Goal: Information Seeking & Learning: Learn about a topic

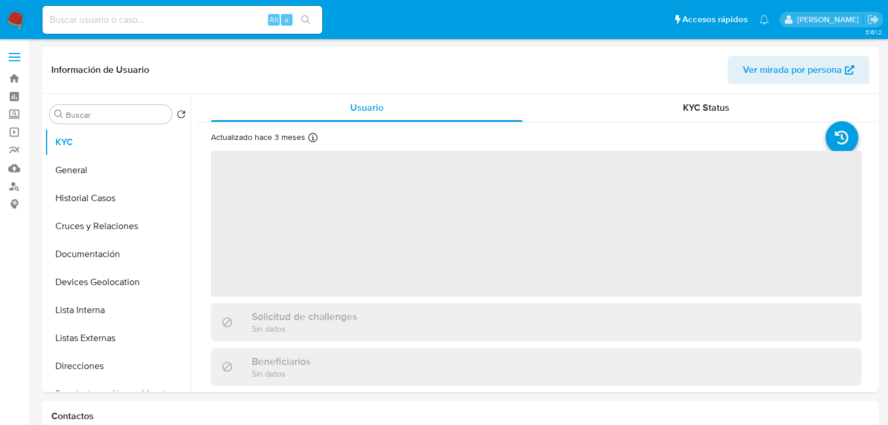
select select "10"
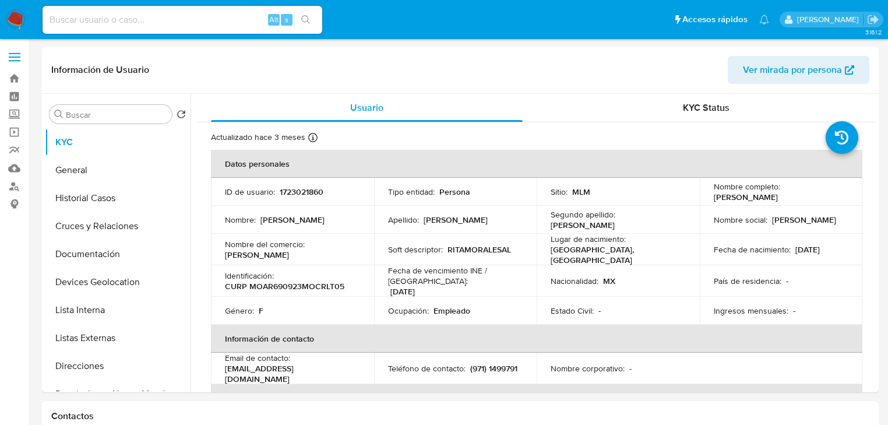
click at [84, 17] on input at bounding box center [183, 19] width 280 height 15
paste input "245521425"
type input "245521425"
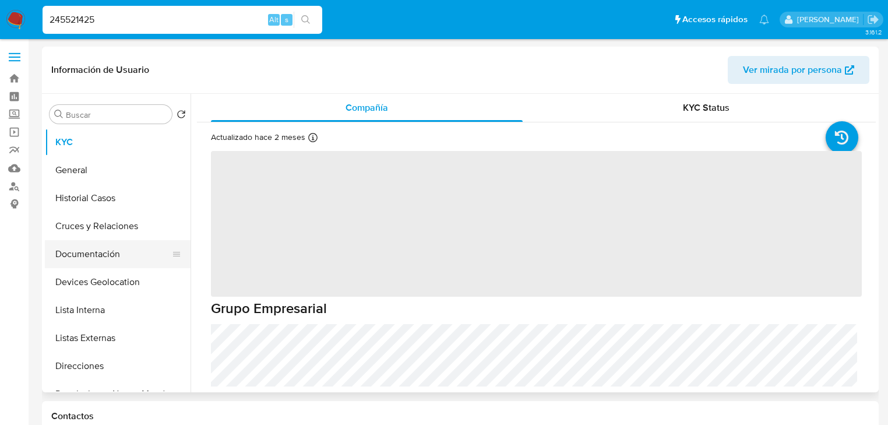
select select "10"
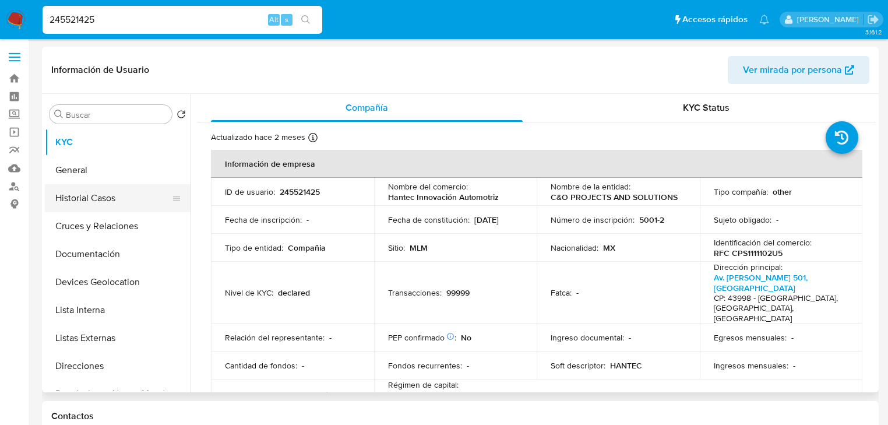
click at [105, 199] on button "Historial Casos" at bounding box center [113, 198] width 136 height 28
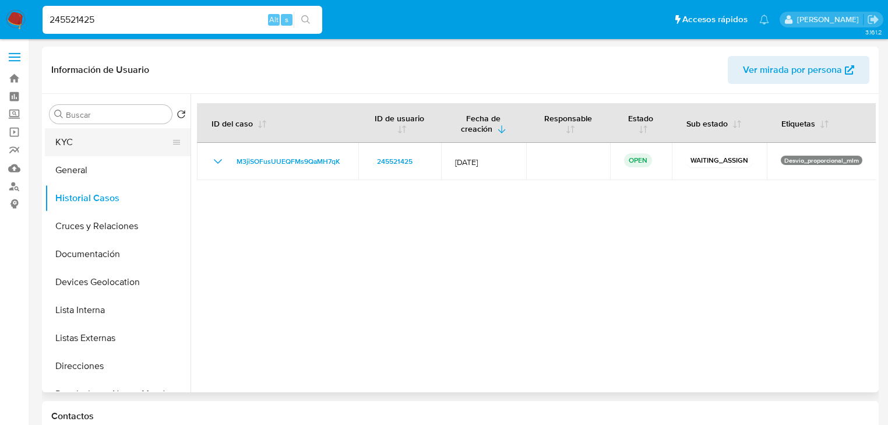
click at [108, 133] on button "KYC" at bounding box center [113, 142] width 136 height 28
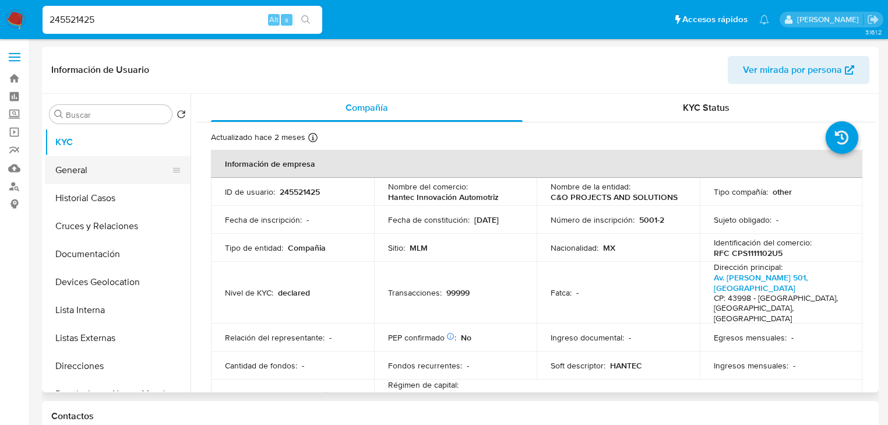
click at [91, 170] on button "General" at bounding box center [113, 170] width 136 height 28
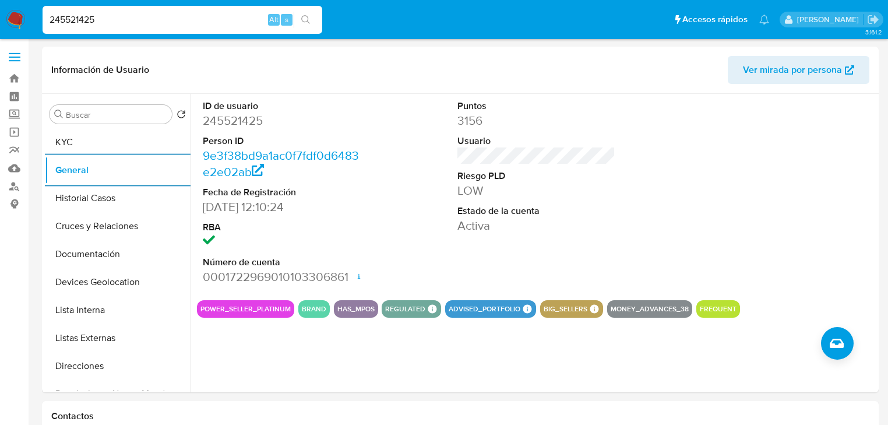
drag, startPoint x: 82, startPoint y: 15, endPoint x: 0, endPoint y: -9, distance: 85.0
paste input "542755198"
type input "542755198"
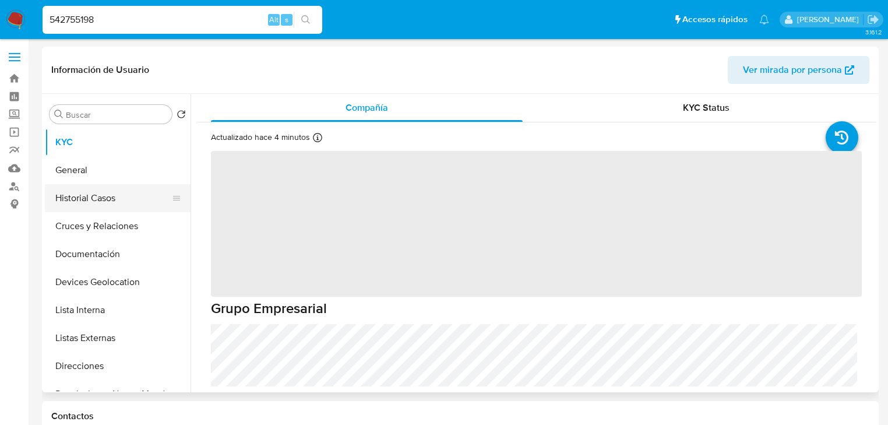
click at [120, 205] on button "Historial Casos" at bounding box center [113, 198] width 136 height 28
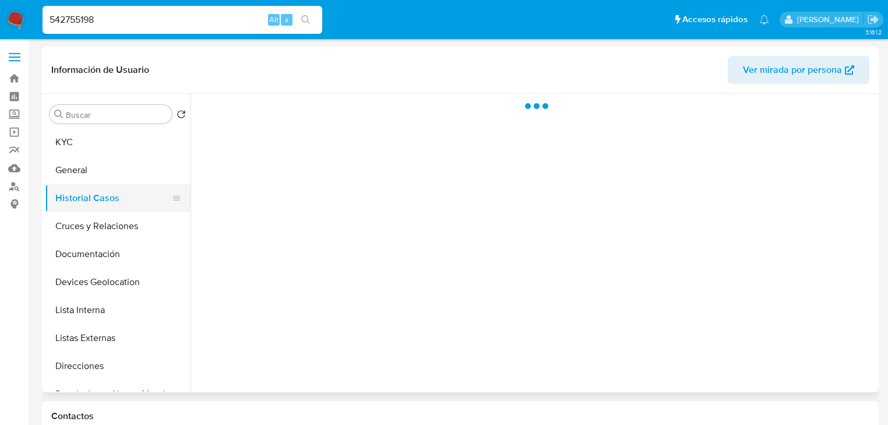
select select "10"
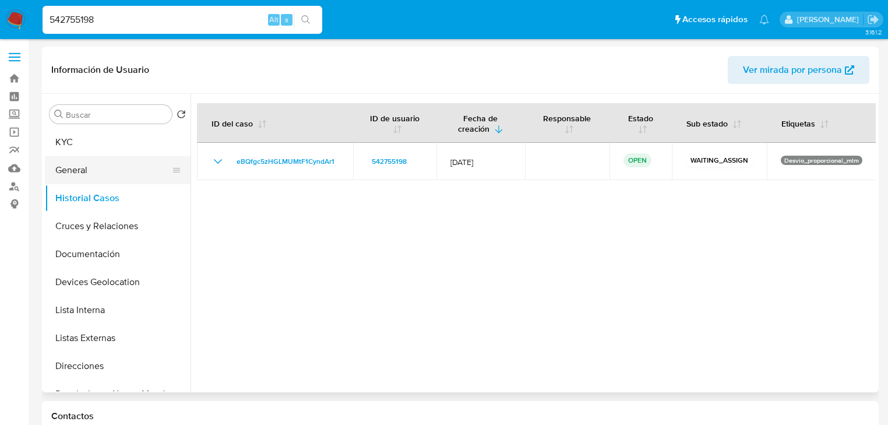
click at [77, 172] on button "General" at bounding box center [113, 170] width 136 height 28
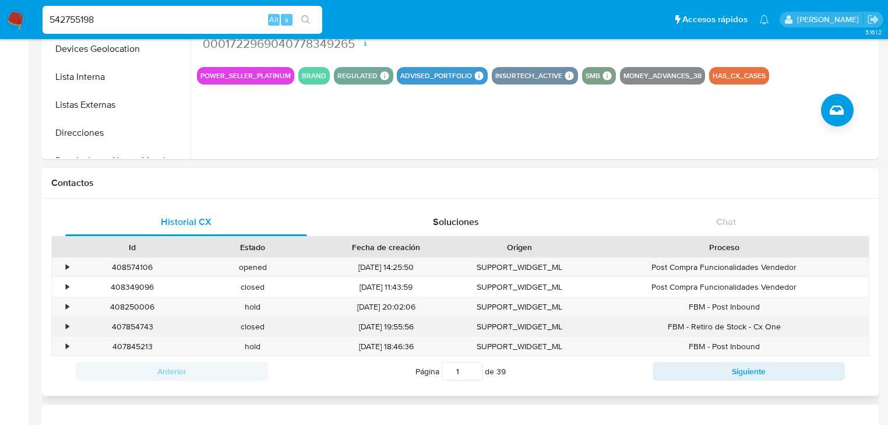
scroll to position [373, 0]
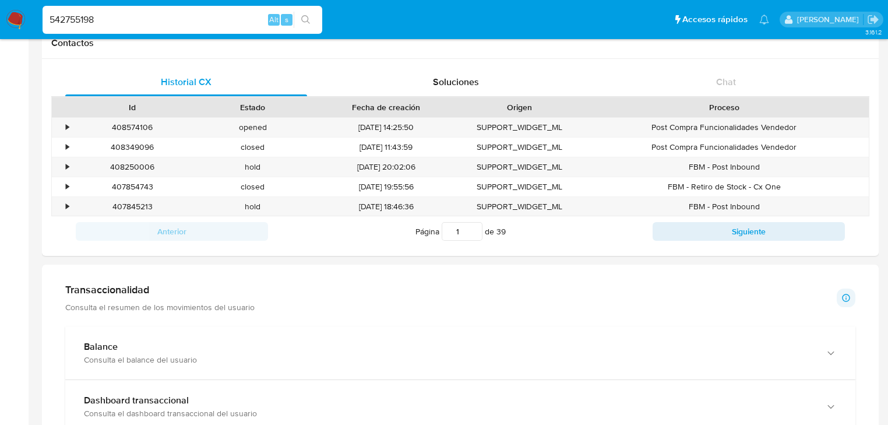
drag, startPoint x: 124, startPoint y: 14, endPoint x: 0, endPoint y: -19, distance: 128.3
click at [0, 0] on html "Pausado Ver notificaciones 542755198 Alt s Accesos rápidos Presiona las siguien…" at bounding box center [444, 413] width 888 height 1572
paste input "168152233"
type input "168152233"
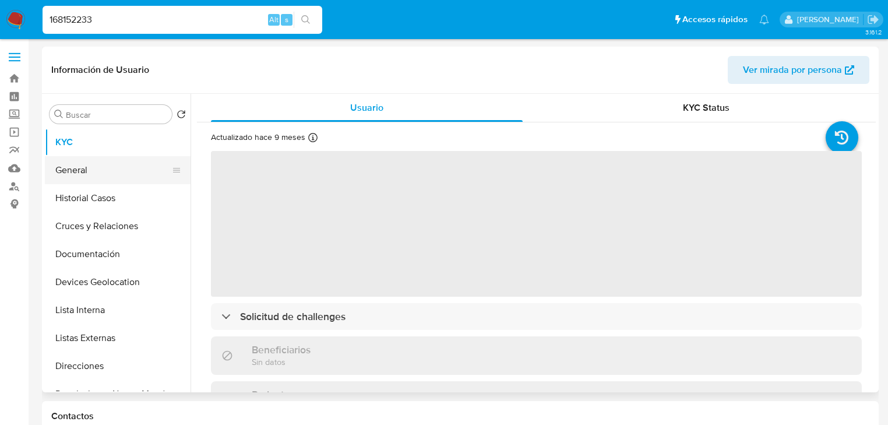
click at [112, 177] on button "General" at bounding box center [113, 170] width 136 height 28
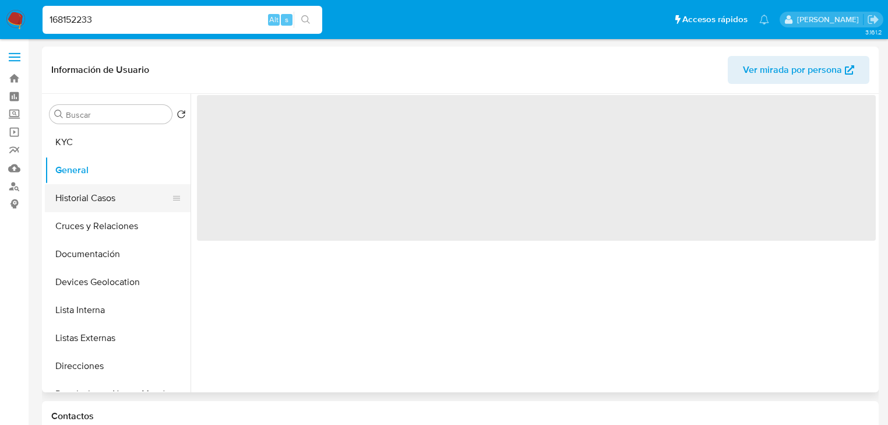
select select "10"
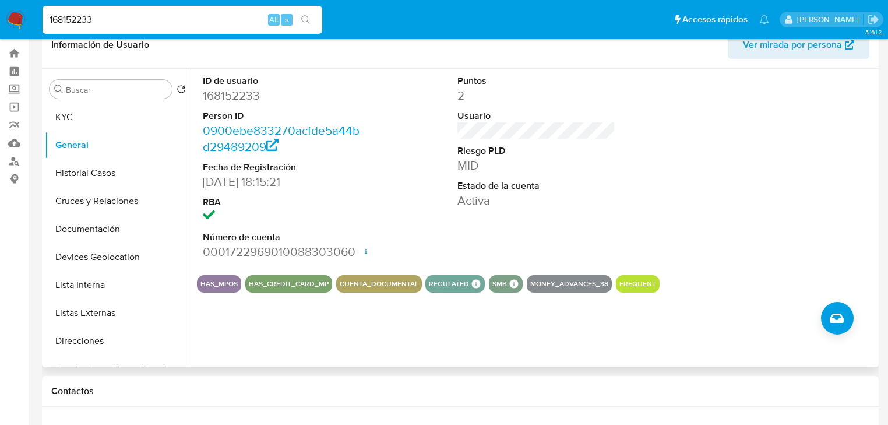
scroll to position [47, 0]
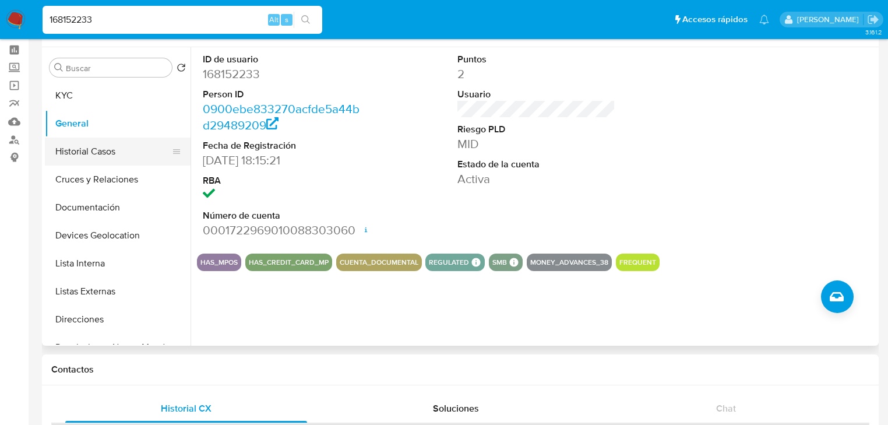
click at [128, 147] on button "Historial Casos" at bounding box center [113, 152] width 136 height 28
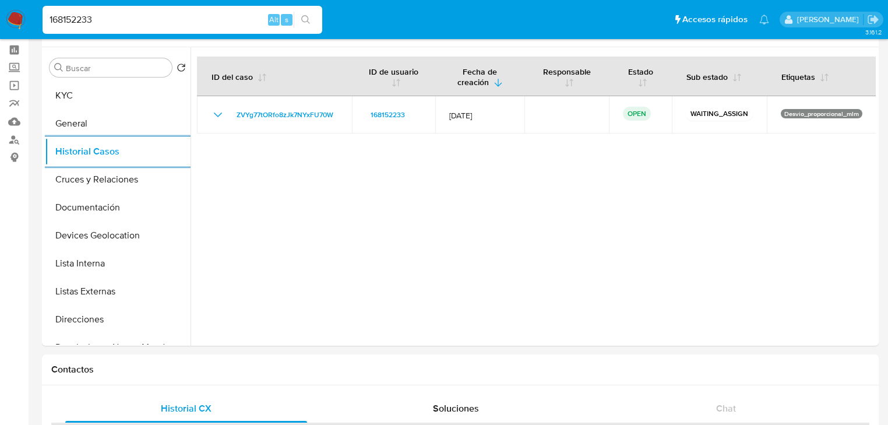
click at [0, 6] on nav "Pausado Ver notificaciones 168152233 Alt s Accesos rápidos Presiona las siguien…" at bounding box center [444, 19] width 888 height 39
paste input "770885714"
type input "770885714"
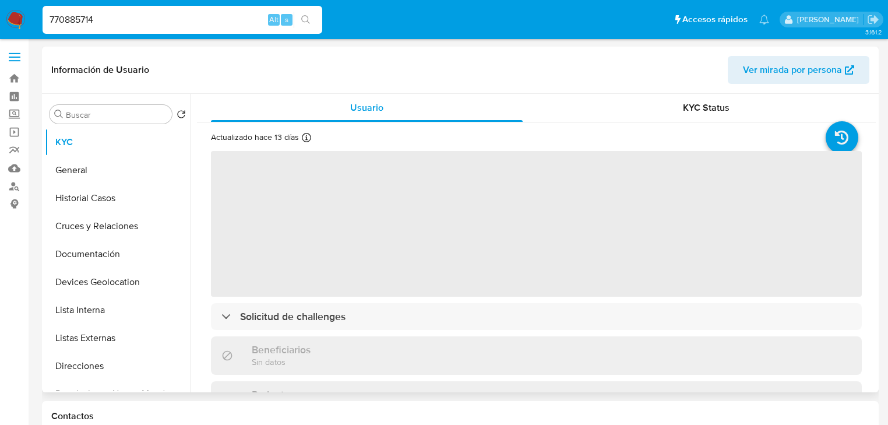
select select "10"
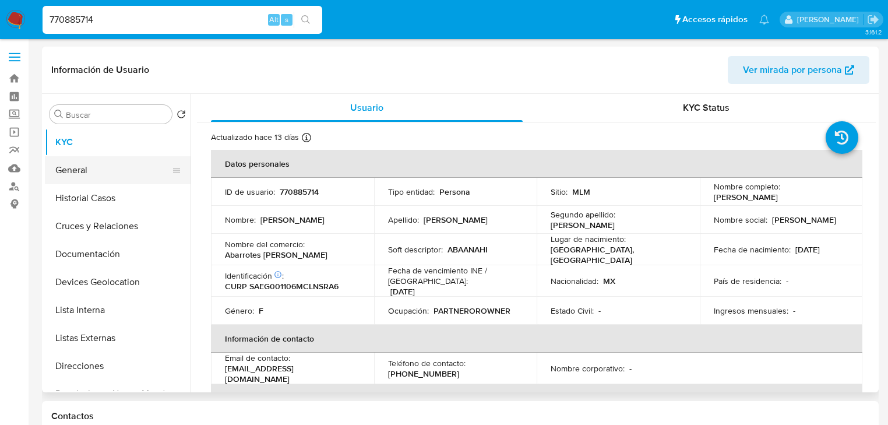
click at [131, 182] on button "General" at bounding box center [113, 170] width 136 height 28
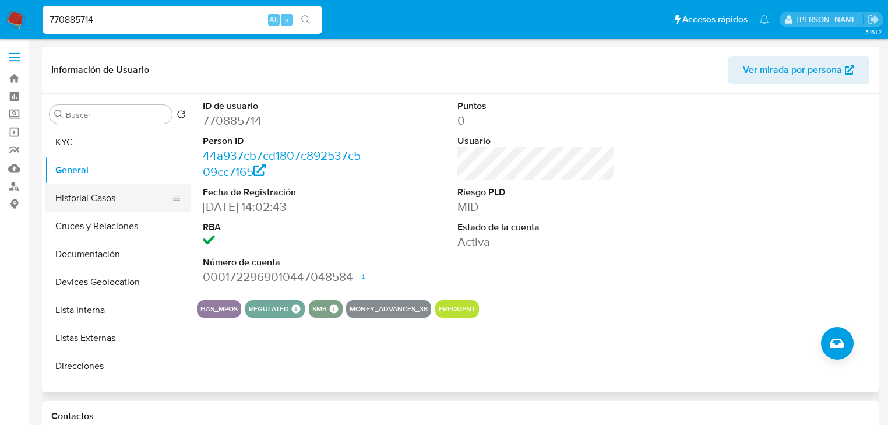
click at [112, 209] on button "Historial Casos" at bounding box center [113, 198] width 136 height 28
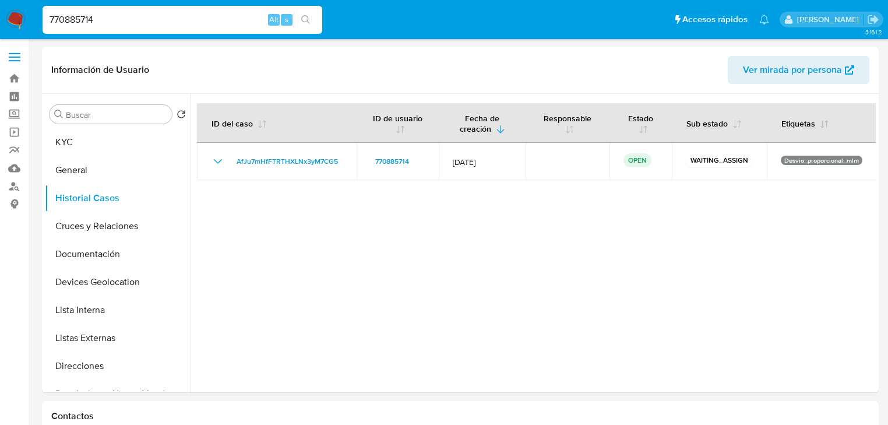
drag, startPoint x: 28, startPoint y: 15, endPoint x: 58, endPoint y: 23, distance: 31.4
click at [15, 13] on nav "Pausado Ver notificaciones 770885714 Alt s Accesos rápidos Presiona las siguien…" at bounding box center [444, 19] width 888 height 39
paste input "17759002"
type input "177590024"
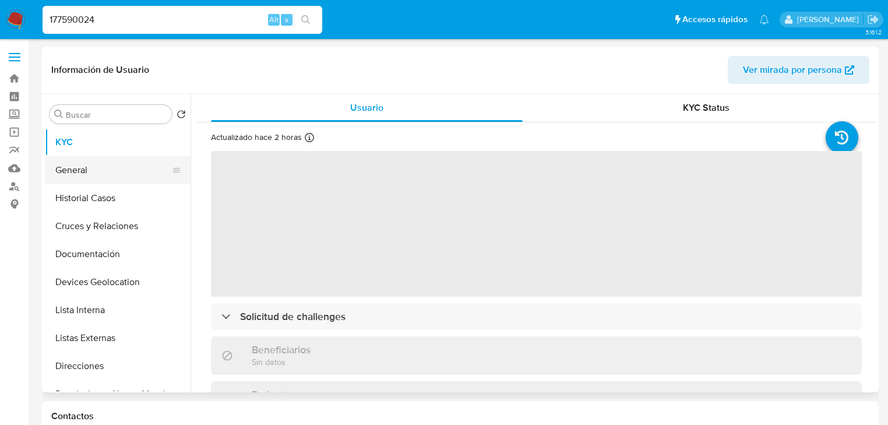
click at [114, 172] on button "General" at bounding box center [113, 170] width 136 height 28
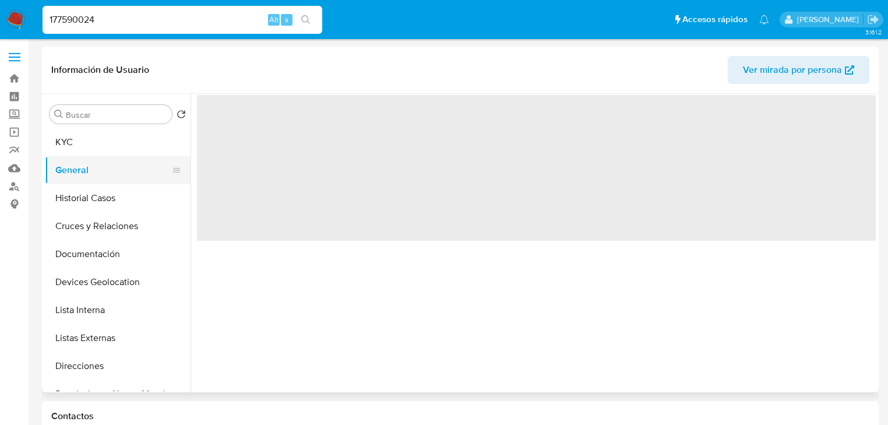
select select "10"
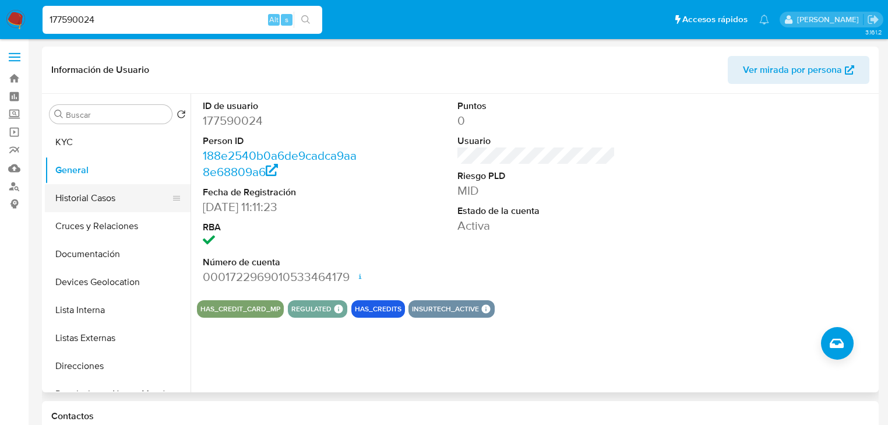
click at [150, 188] on button "Historial Casos" at bounding box center [113, 198] width 136 height 28
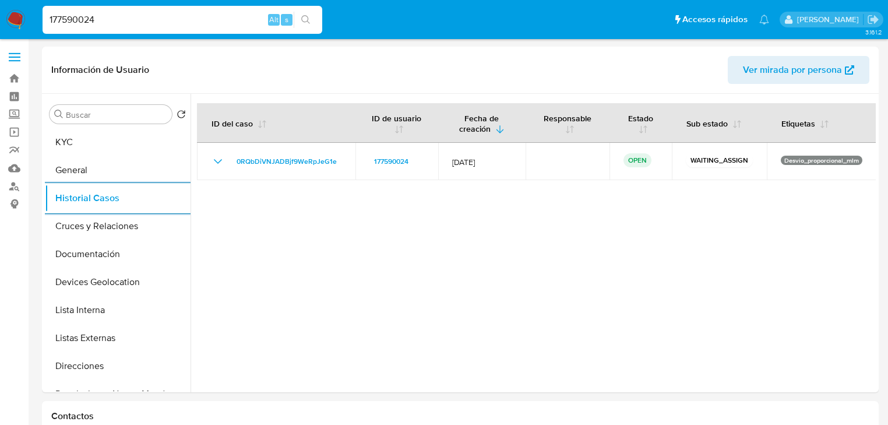
drag, startPoint x: 131, startPoint y: 22, endPoint x: 0, endPoint y: -12, distance: 134.7
paste input "2544439576"
type input "2544439576"
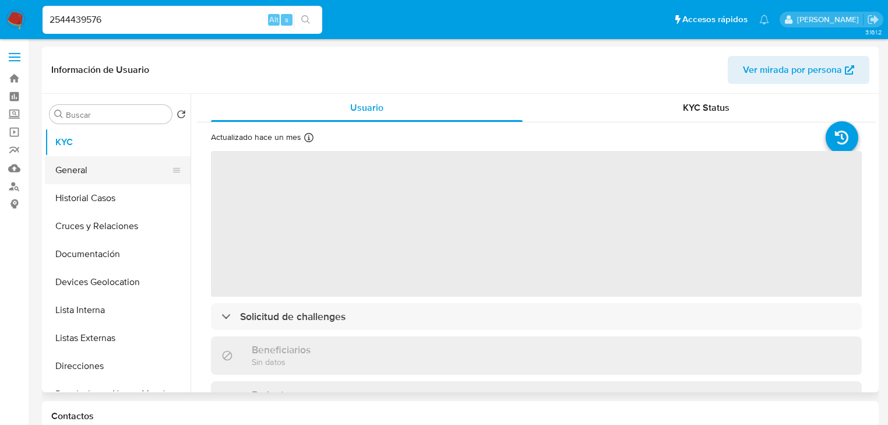
click at [83, 177] on button "General" at bounding box center [113, 170] width 136 height 28
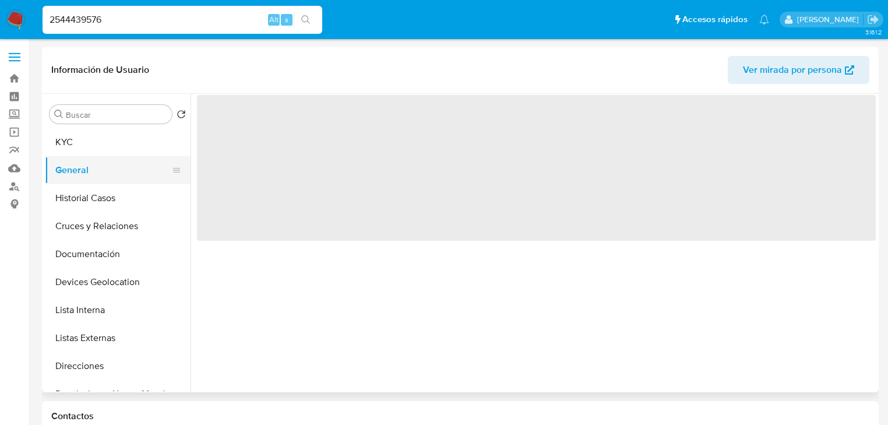
select select "10"
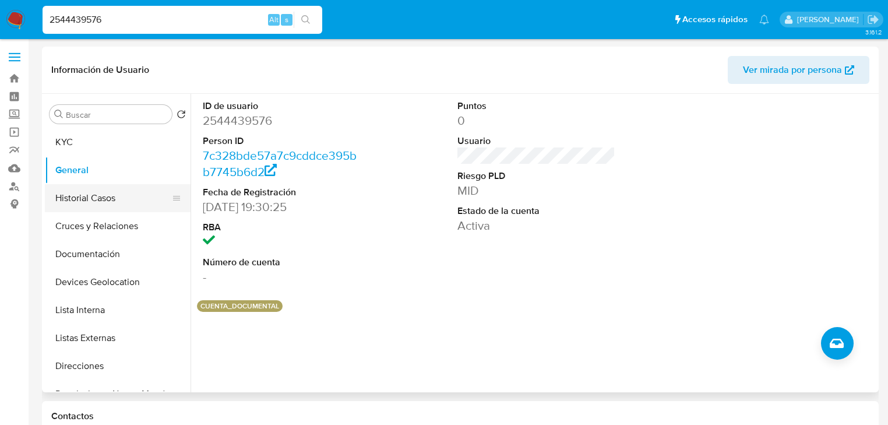
click at [91, 207] on button "Historial Casos" at bounding box center [113, 198] width 136 height 28
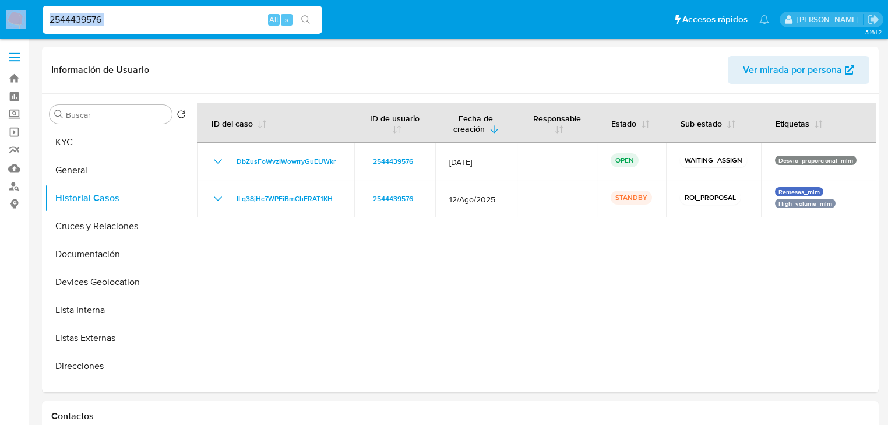
drag, startPoint x: 186, startPoint y: 28, endPoint x: 0, endPoint y: -11, distance: 190.5
drag, startPoint x: 121, startPoint y: 12, endPoint x: 0, endPoint y: -6, distance: 121.9
paste input "07485090"
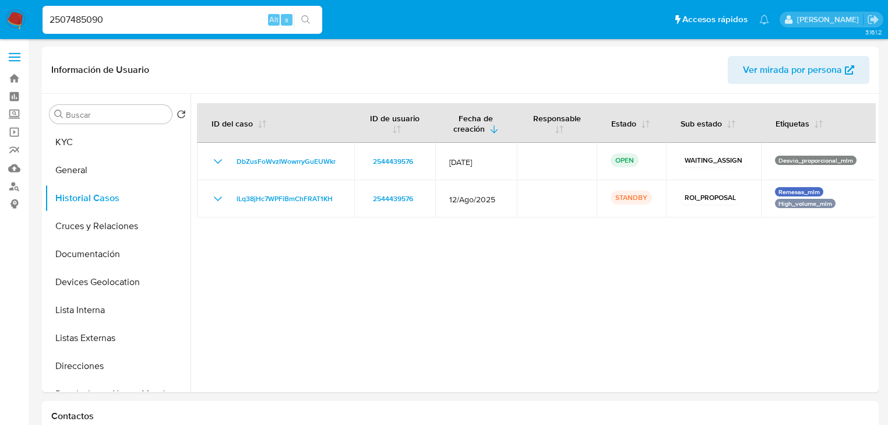
type input "2507485090"
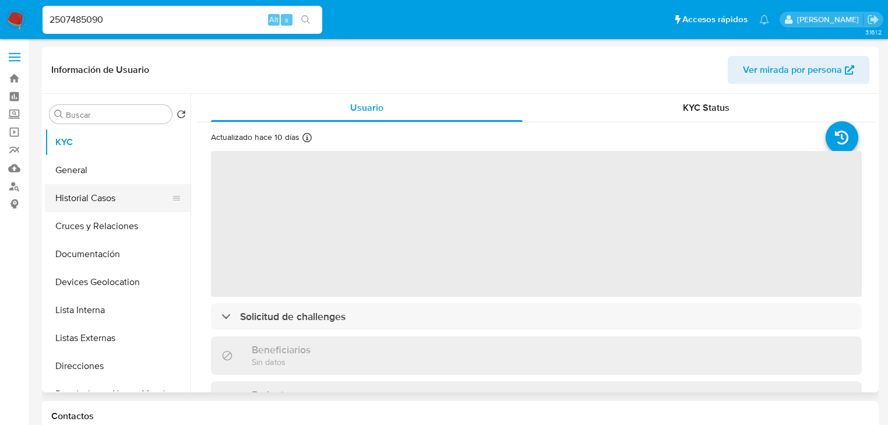
click at [99, 192] on button "Historial Casos" at bounding box center [113, 198] width 136 height 28
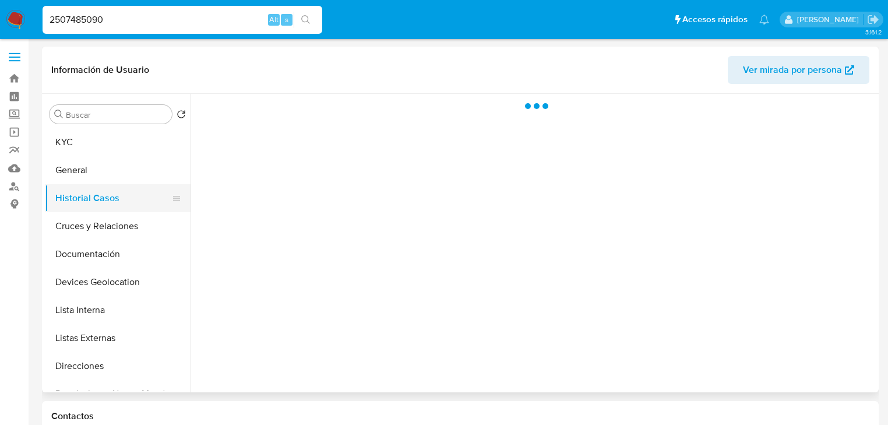
select select "10"
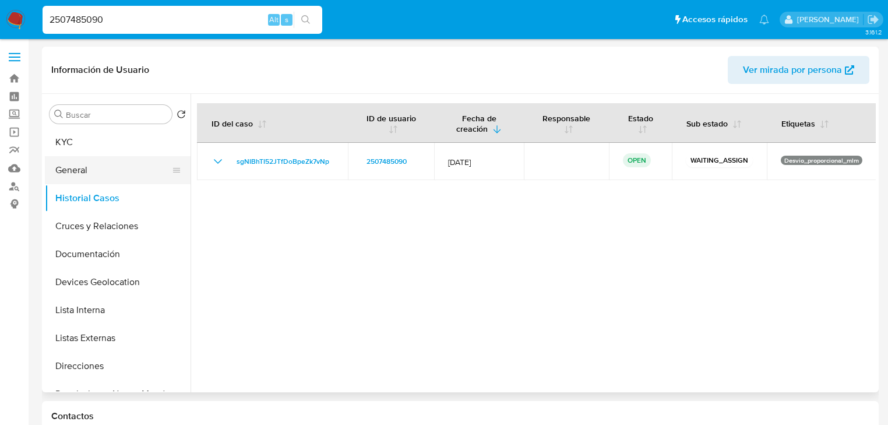
click at [99, 168] on button "General" at bounding box center [113, 170] width 136 height 28
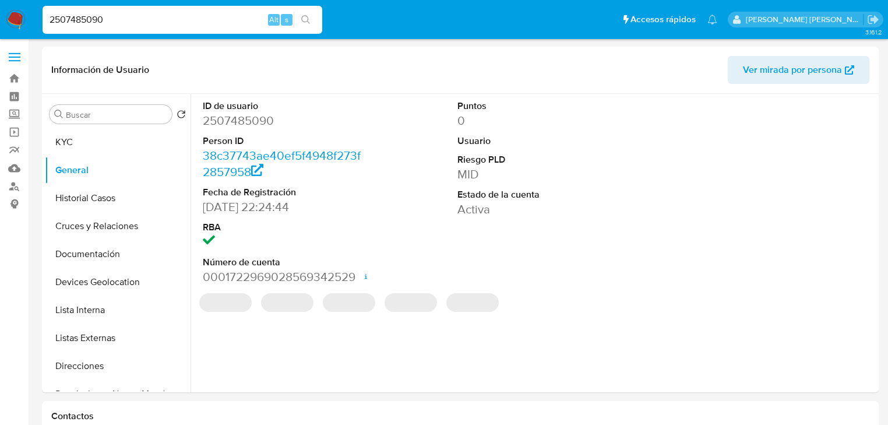
select select "10"
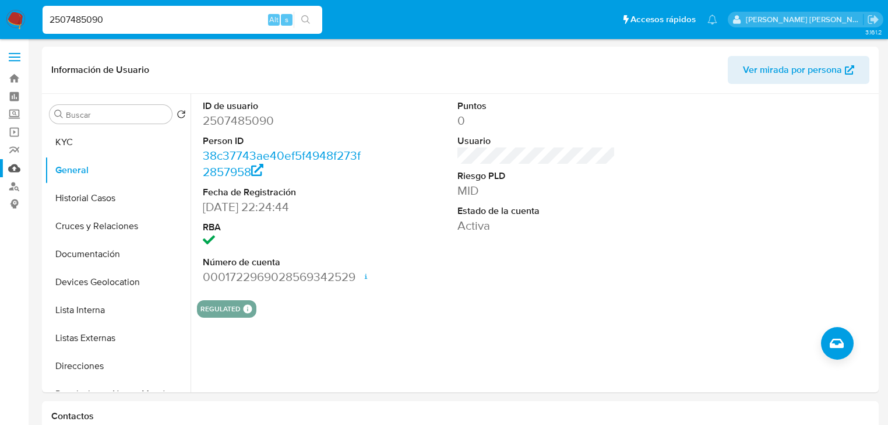
click at [10, 168] on link "Mulan" at bounding box center [69, 168] width 139 height 18
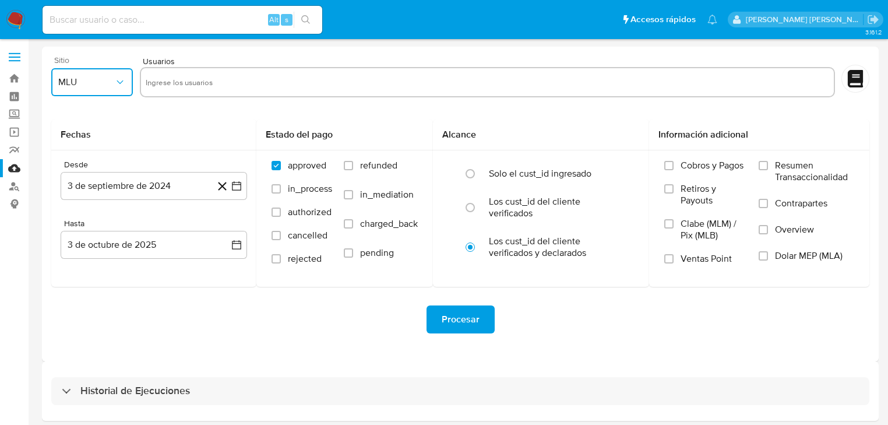
drag, startPoint x: 93, startPoint y: 94, endPoint x: 93, endPoint y: 86, distance: 8.2
click at [93, 90] on button "MLU" at bounding box center [92, 82] width 82 height 28
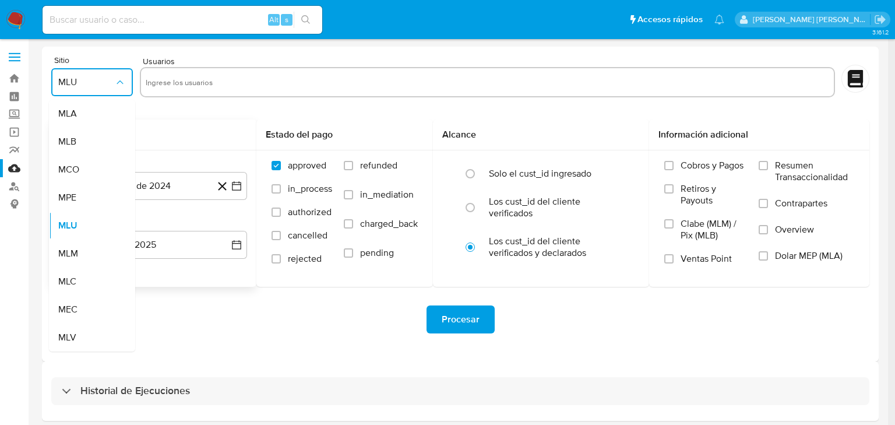
drag, startPoint x: 86, startPoint y: 252, endPoint x: 98, endPoint y: 217, distance: 37.0
click at [85, 252] on div "MLM" at bounding box center [88, 253] width 61 height 28
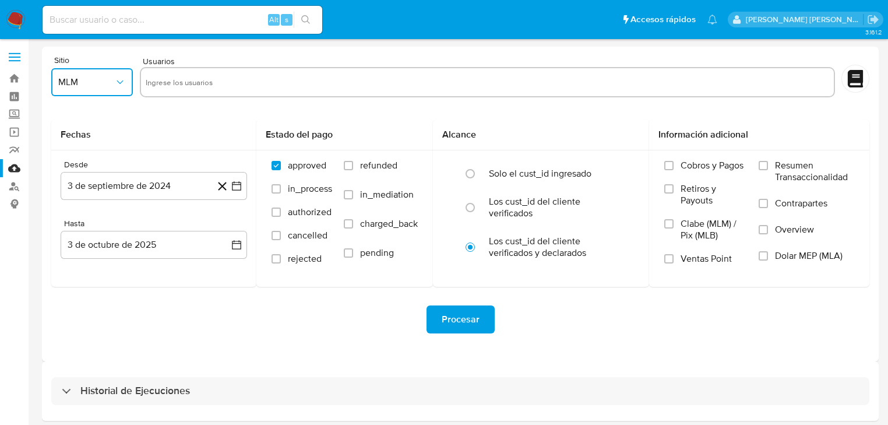
click at [182, 82] on input "text" at bounding box center [488, 82] width 684 height 19
type input "245521425"
paste input "542755198"
type input "542755198"
paste input "168152233"
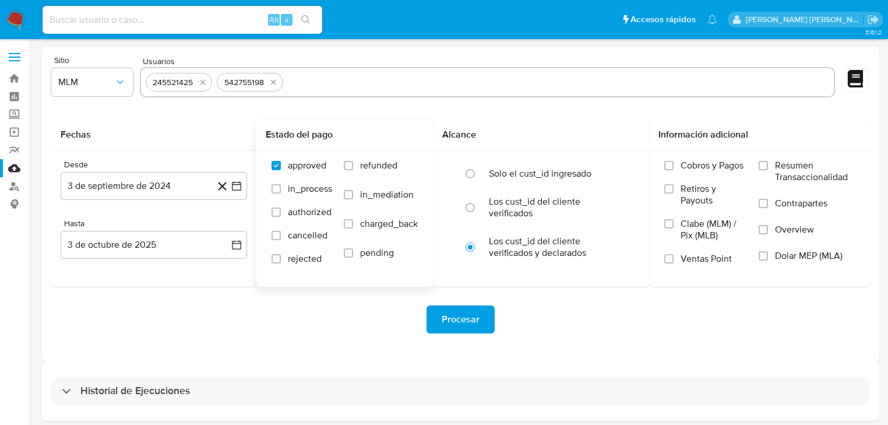
type input "168152233"
paste input "770885714"
type input "770885714"
paste input "177590024"
type input "177590024"
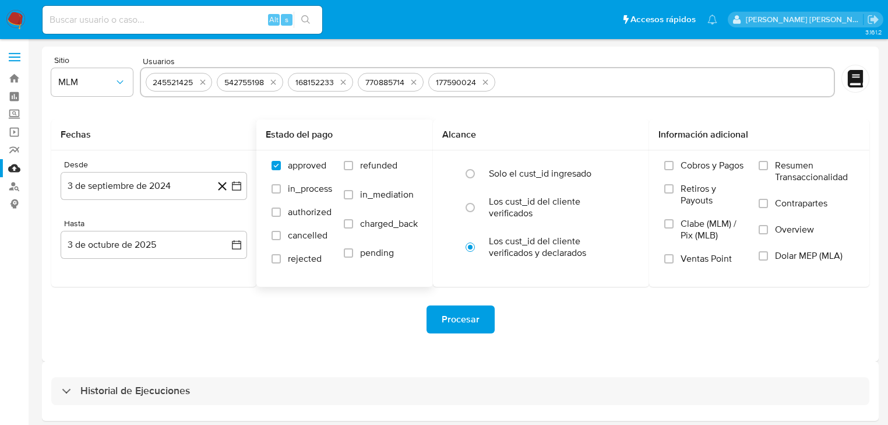
paste input "2507485090"
type input "2507485090"
paste input "2572217776"
type input "2572217776"
drag, startPoint x: 168, startPoint y: 193, endPoint x: 165, endPoint y: 200, distance: 8.3
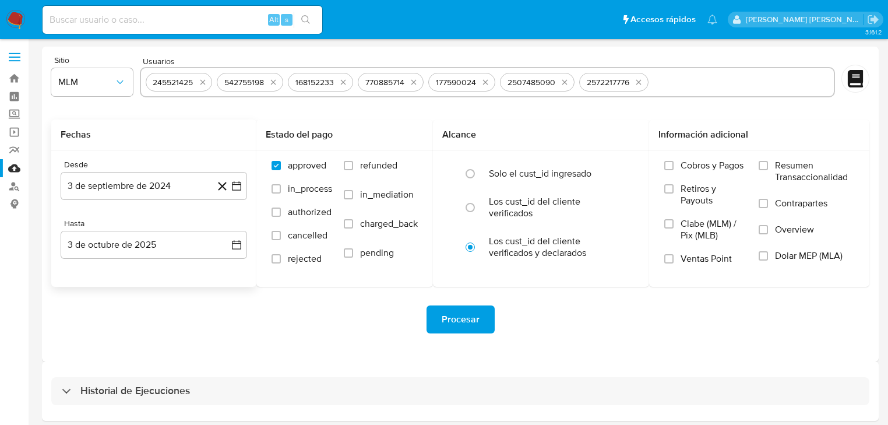
click at [167, 191] on button "3 de septiembre de 2024" at bounding box center [154, 186] width 186 height 28
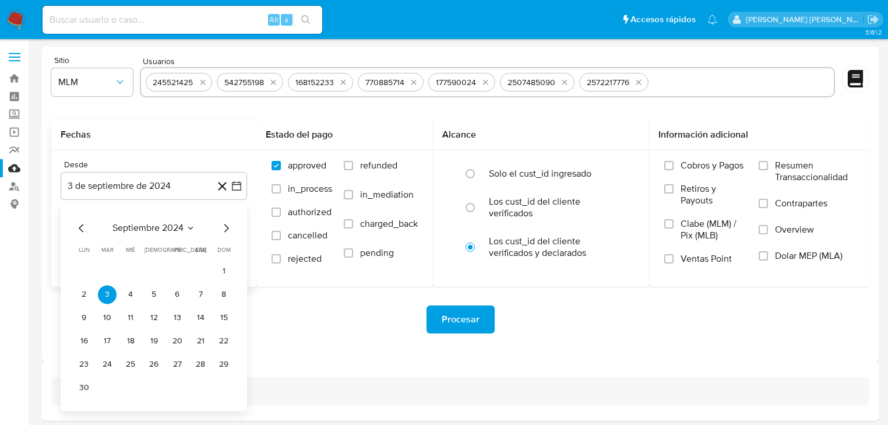
click at [152, 222] on span "septiembre 2024" at bounding box center [147, 228] width 71 height 12
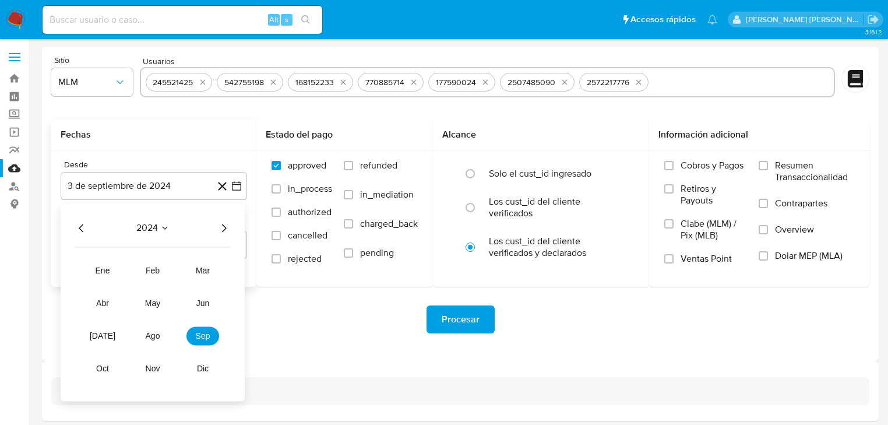
click at [226, 221] on icon "Año siguiente" at bounding box center [224, 228] width 14 height 14
click at [196, 261] on button "mar" at bounding box center [202, 270] width 33 height 19
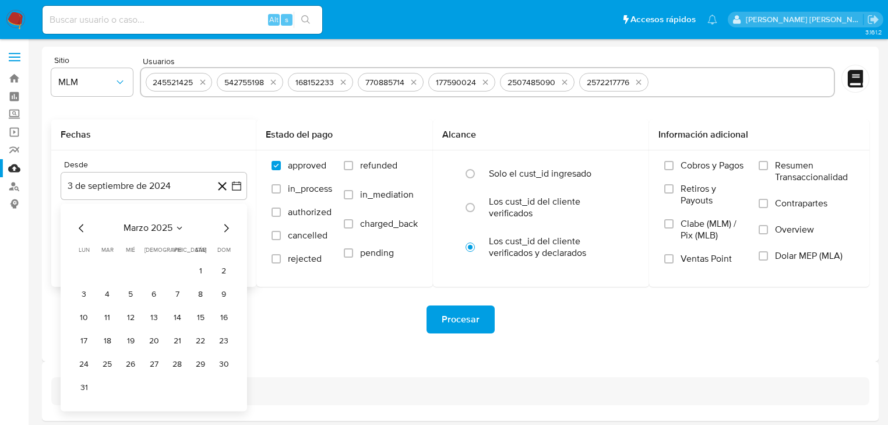
drag, startPoint x: 199, startPoint y: 272, endPoint x: 215, endPoint y: 266, distance: 17.3
click at [199, 266] on button "1" at bounding box center [200, 271] width 19 height 19
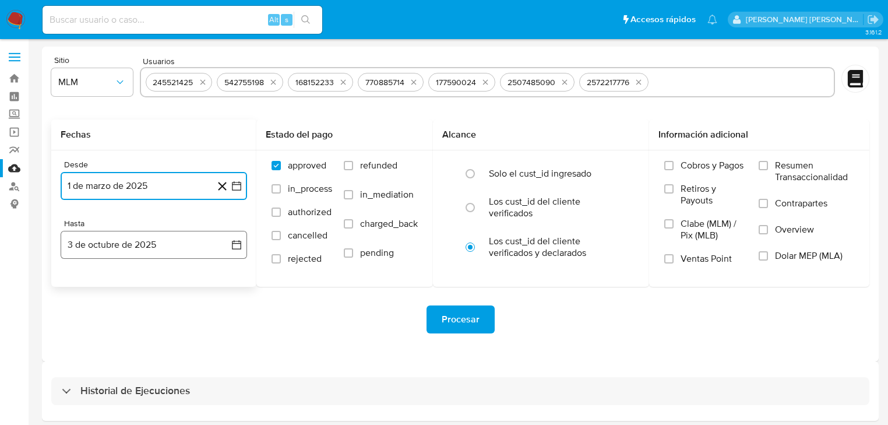
click at [184, 241] on button "3 de octubre de 2025" at bounding box center [154, 245] width 186 height 28
click at [82, 287] on icon "Mes anterior" at bounding box center [82, 287] width 14 height 14
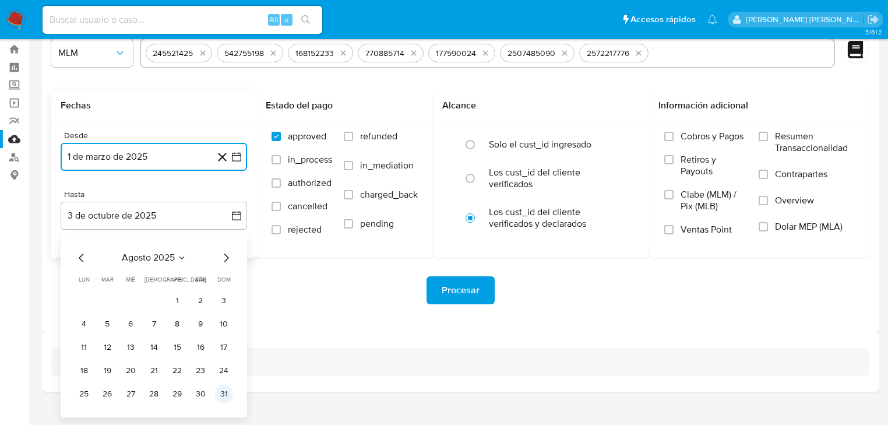
scroll to position [45, 0]
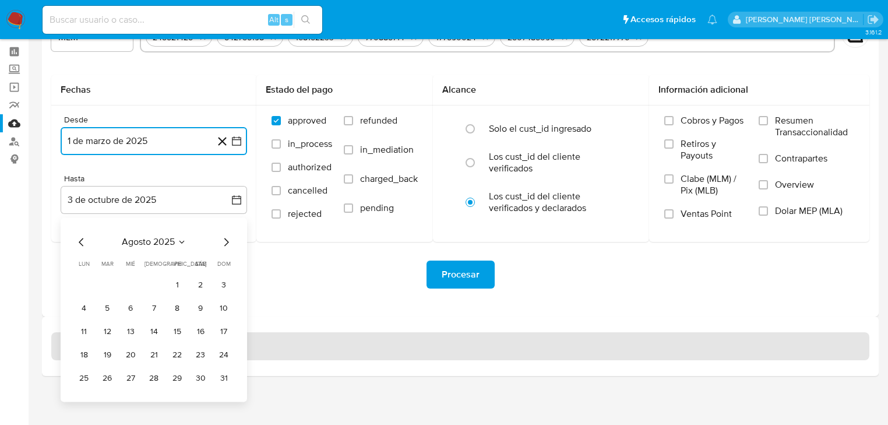
click at [223, 378] on button "31" at bounding box center [223, 378] width 19 height 19
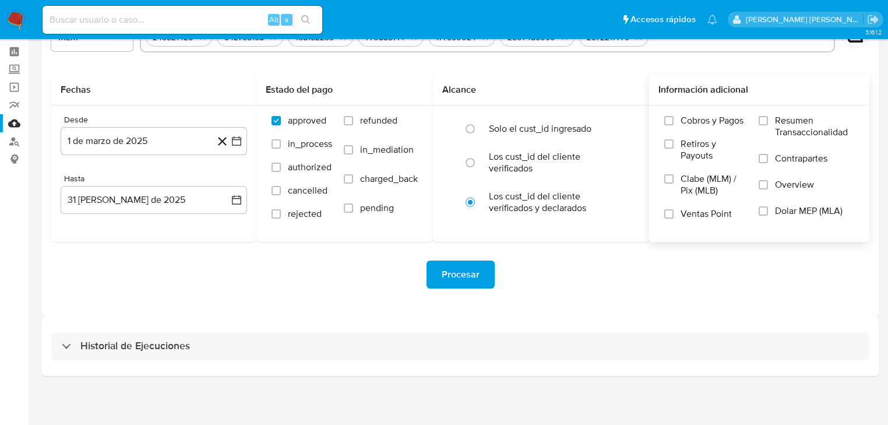
click at [783, 199] on label "Overview" at bounding box center [807, 192] width 96 height 26
click at [768, 189] on input "Overview" at bounding box center [763, 184] width 9 height 9
click at [453, 272] on span "Procesar" at bounding box center [461, 275] width 38 height 26
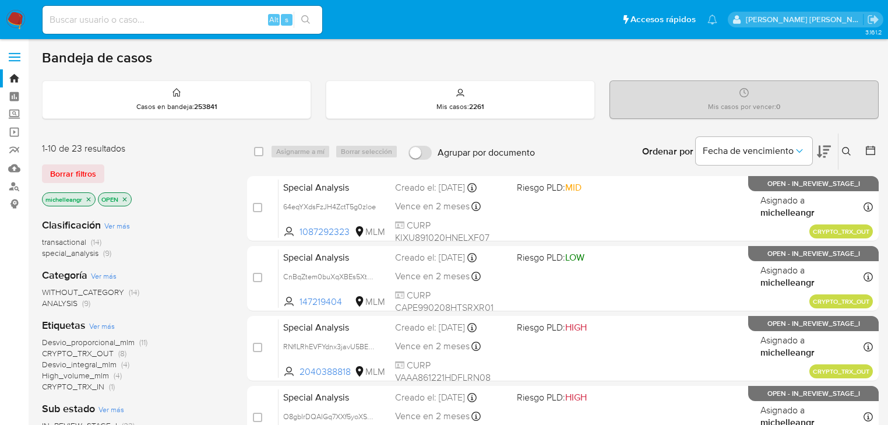
click at [89, 202] on p "michelleangr" at bounding box center [69, 199] width 52 height 13
click at [91, 202] on p "michelleangr" at bounding box center [69, 199] width 52 height 13
click at [91, 200] on icon "close-filter" at bounding box center [88, 199] width 7 height 7
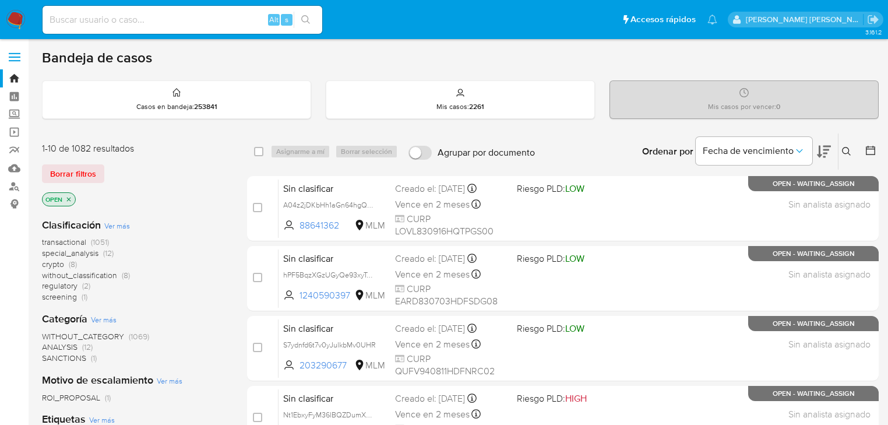
click at [847, 150] on icon at bounding box center [846, 151] width 9 height 9
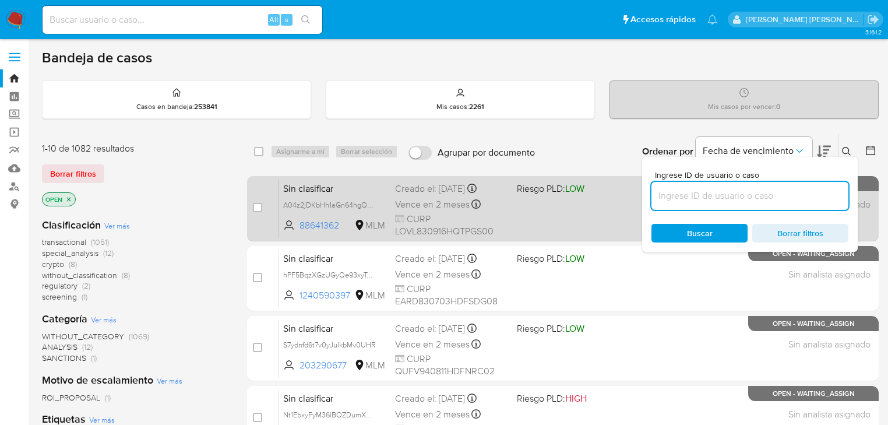
drag, startPoint x: 705, startPoint y: 192, endPoint x: 333, endPoint y: 231, distance: 373.2
click at [705, 192] on input at bounding box center [749, 195] width 197 height 15
type input "245521425"
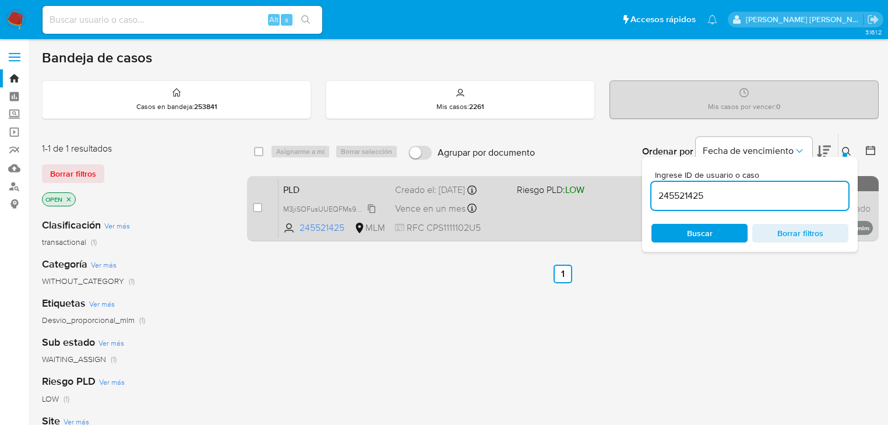
click at [372, 208] on span "M3jiSOFusUUEQFMs9QaMH7qK" at bounding box center [336, 208] width 106 height 13
click at [261, 205] on div "case-item-checkbox No es posible asignar el caso" at bounding box center [266, 208] width 26 height 59
click at [261, 210] on input "checkbox" at bounding box center [257, 207] width 9 height 9
checkbox input "true"
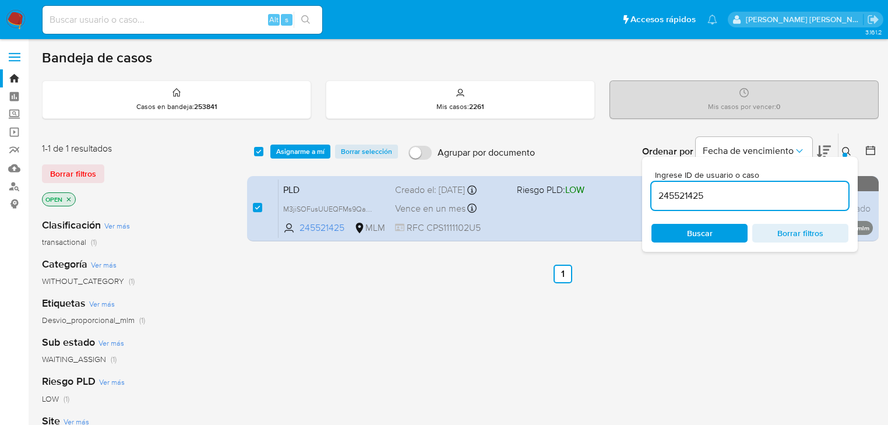
drag, startPoint x: 725, startPoint y: 198, endPoint x: 492, endPoint y: 172, distance: 235.1
click at [484, 175] on div "select-all-cases-checkbox Asignarme a mí Borrar selección Agrupar por documento…" at bounding box center [563, 189] width 632 height 113
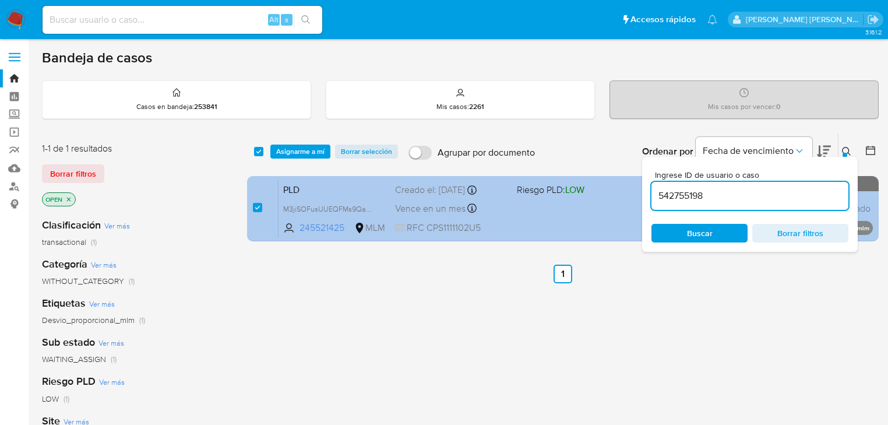
type input "542755198"
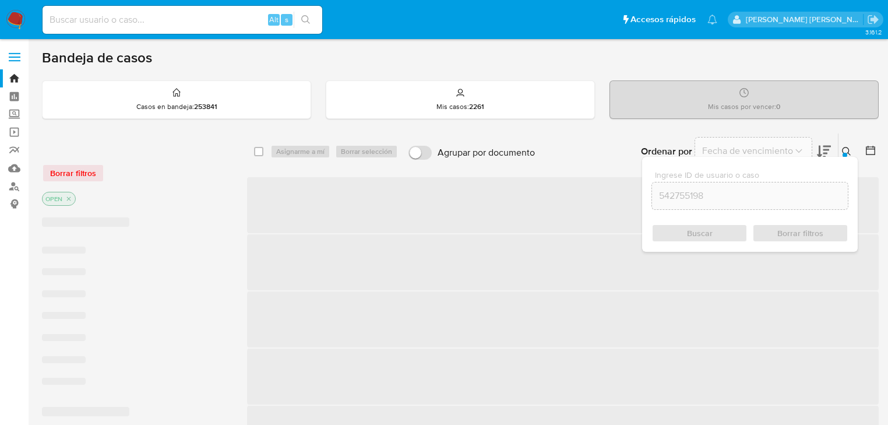
checkbox input "false"
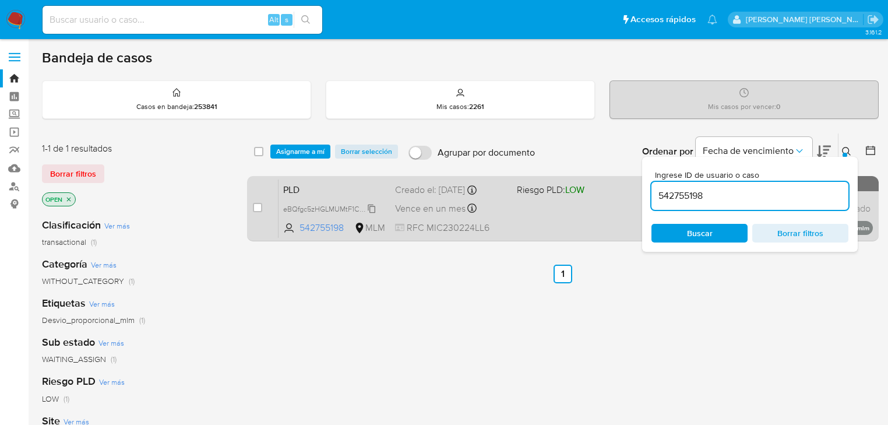
click at [371, 210] on span "eBQfgc5zHGLMUMtF1CyndAr1" at bounding box center [331, 208] width 97 height 13
click at [254, 205] on input "checkbox" at bounding box center [257, 207] width 9 height 9
checkbox input "true"
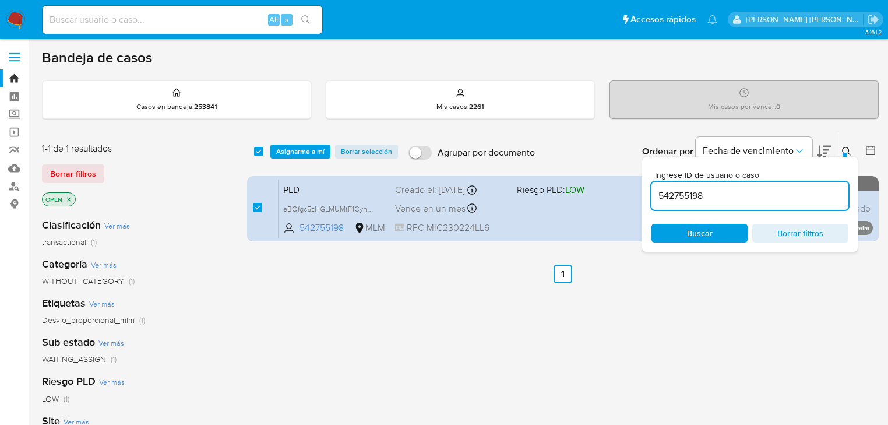
drag, startPoint x: 674, startPoint y: 193, endPoint x: 552, endPoint y: 164, distance: 124.7
click at [522, 186] on div "select-all-cases-checkbox Asignarme a mí Borrar selección Agrupar por documento…" at bounding box center [563, 189] width 632 height 113
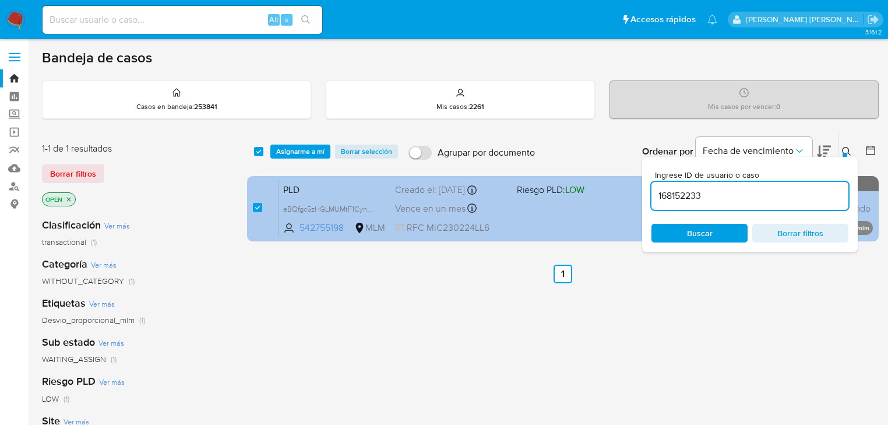
type input "168152233"
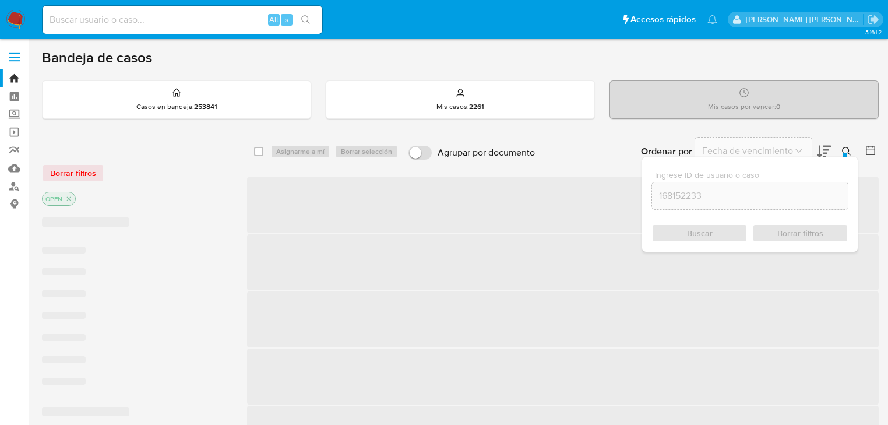
checkbox input "false"
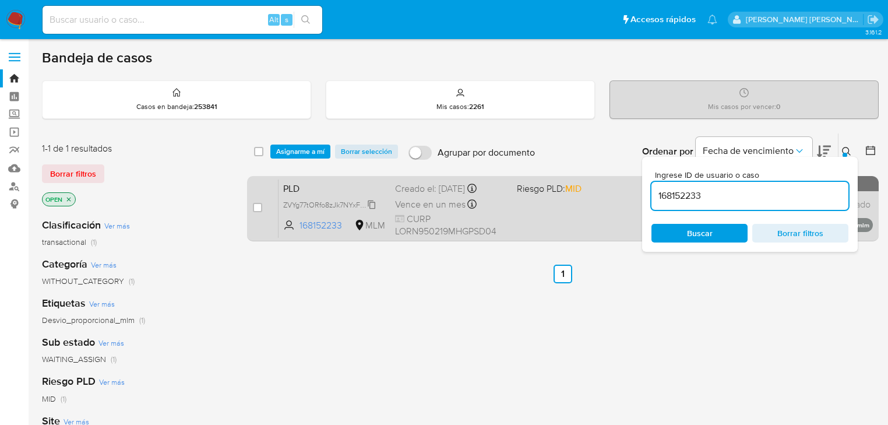
click at [365, 207] on span "ZVYg77tORfo8zJk7NYxFU70W" at bounding box center [331, 204] width 97 height 13
click at [253, 208] on input "checkbox" at bounding box center [257, 207] width 9 height 9
checkbox input "true"
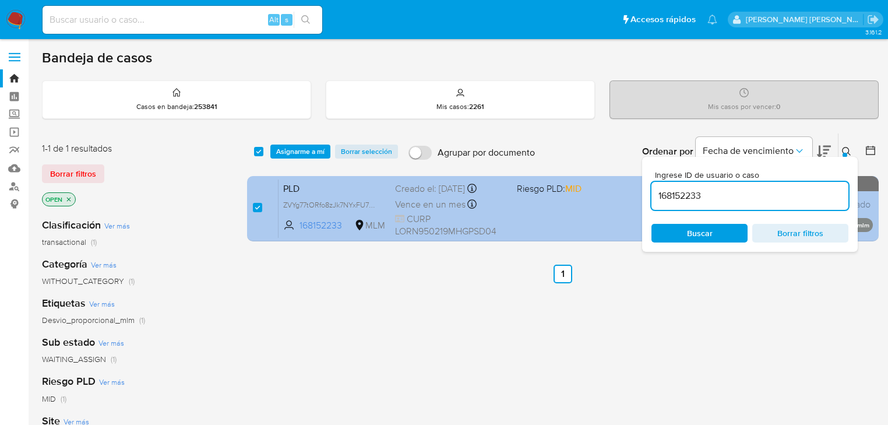
drag, startPoint x: 709, startPoint y: 191, endPoint x: 585, endPoint y: 189, distance: 123.5
click at [585, 189] on div "select-all-cases-checkbox Asignarme a mí Borrar selección Agrupar por documento…" at bounding box center [563, 189] width 632 height 113
type input "770885714"
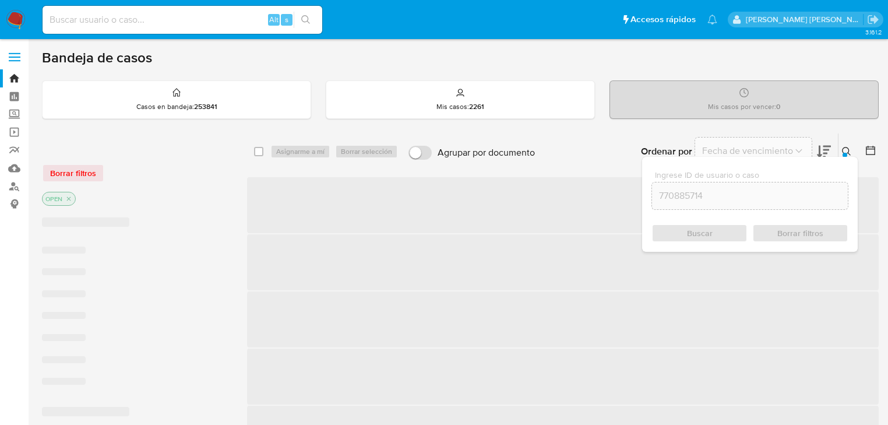
checkbox input "false"
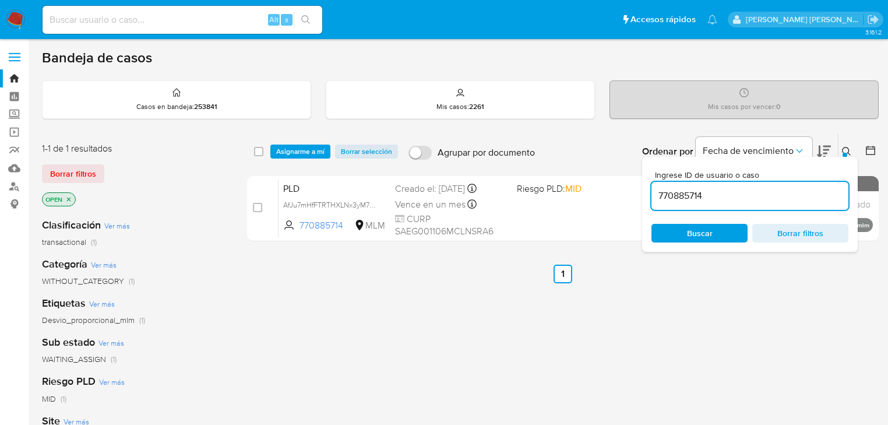
click at [340, 199] on span "AfJu7mHfFTRTHXLNx3yM7CG5" at bounding box center [333, 204] width 101 height 13
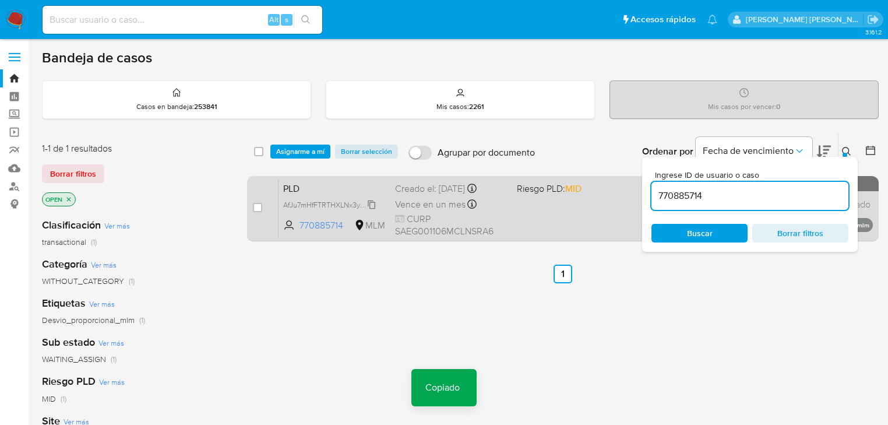
click at [373, 203] on span "AfJu7mHfFTRTHXLNx3yM7CG5" at bounding box center [333, 204] width 101 height 13
click at [252, 209] on div "case-item-checkbox No es posible asignar el caso PLD AfJu7mHfFTRTHXLNx3yM7CG5 C…" at bounding box center [563, 208] width 632 height 65
click at [253, 214] on div "case-item-checkbox No es posible asignar el caso" at bounding box center [266, 208] width 26 height 59
click at [254, 208] on input "checkbox" at bounding box center [257, 207] width 9 height 9
checkbox input "true"
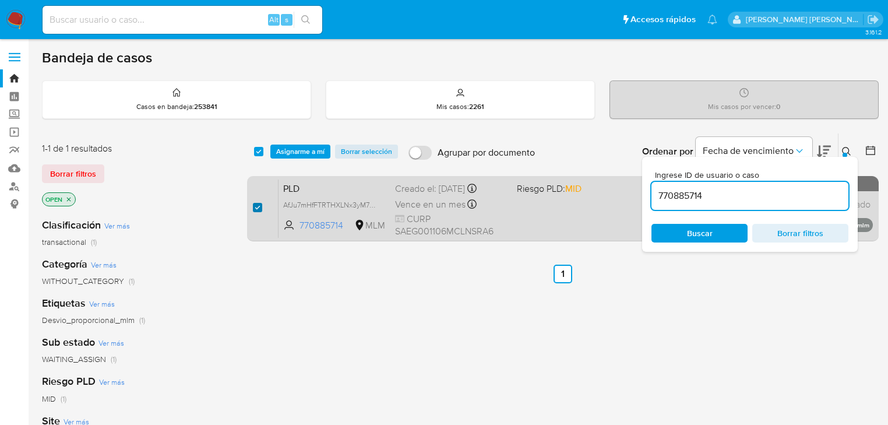
checkbox input "true"
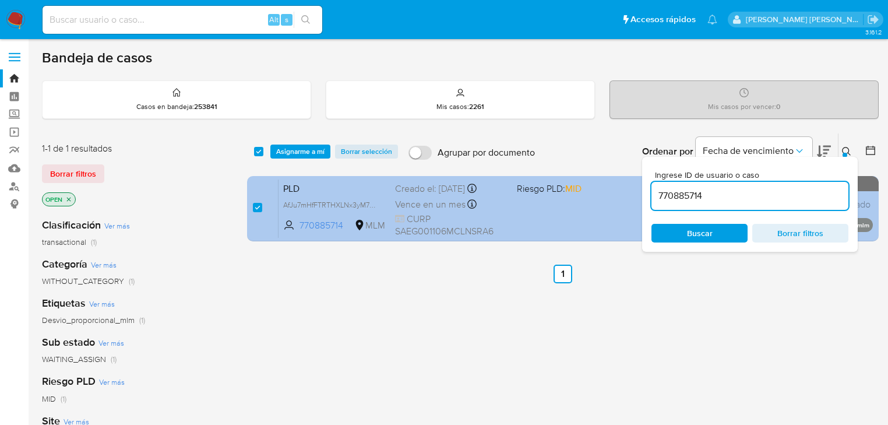
drag, startPoint x: 652, startPoint y: 199, endPoint x: 585, endPoint y: 197, distance: 67.0
click at [592, 199] on div "select-all-cases-checkbox Asignarme a mí Borrar selección Agrupar por documento…" at bounding box center [563, 189] width 632 height 113
type input "177590024"
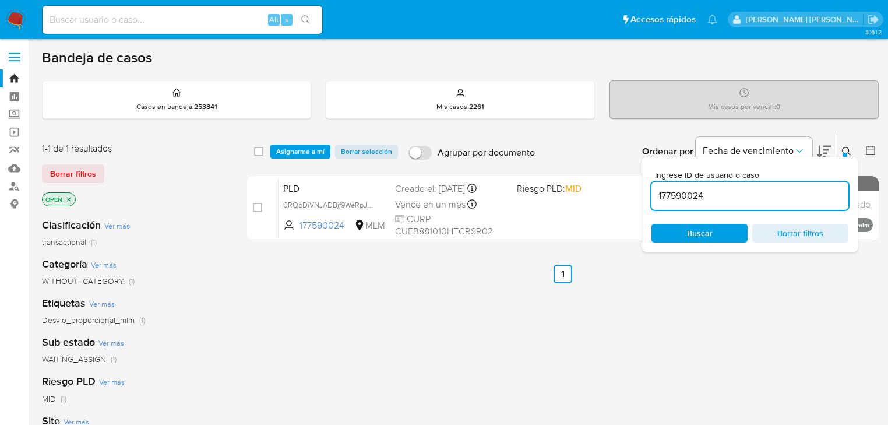
checkbox input "false"
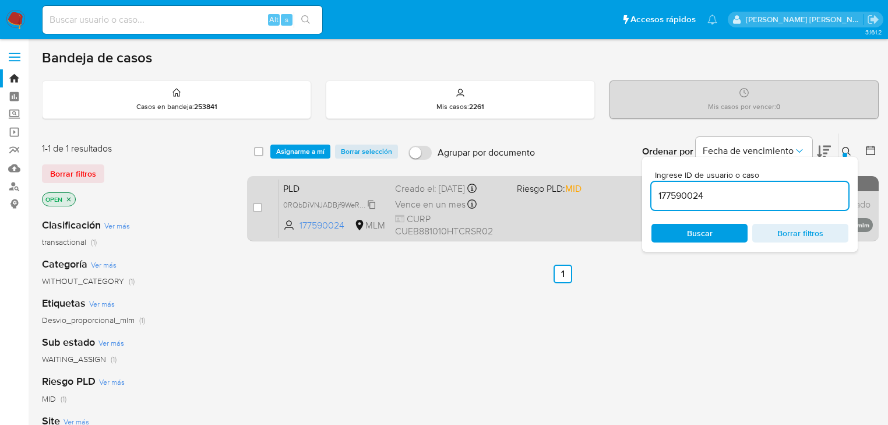
click at [374, 202] on span "0RQbDiVNJADBjf9WeRpJeG1e" at bounding box center [333, 204] width 100 height 13
click at [256, 208] on input "checkbox" at bounding box center [257, 207] width 9 height 9
checkbox input "true"
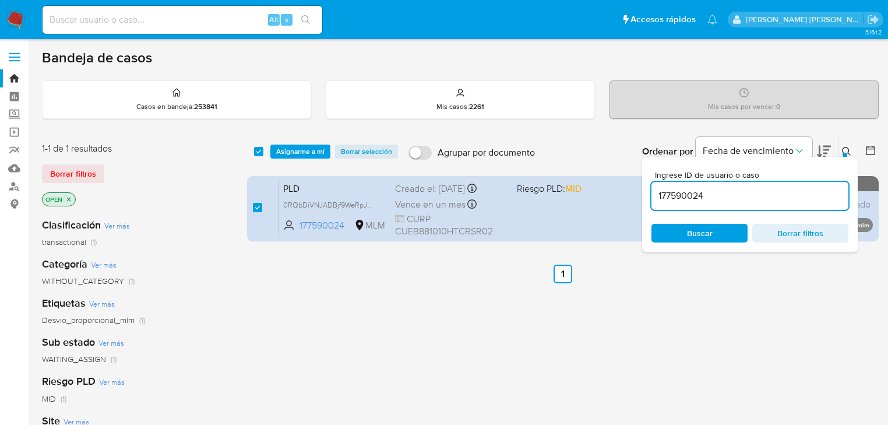
drag, startPoint x: 719, startPoint y: 193, endPoint x: 469, endPoint y: 168, distance: 251.2
click at [494, 172] on div "select-all-cases-checkbox Asignarme a mí Borrar selección Agrupar por documento…" at bounding box center [563, 189] width 632 height 113
type input "2507485090"
checkbox input "false"
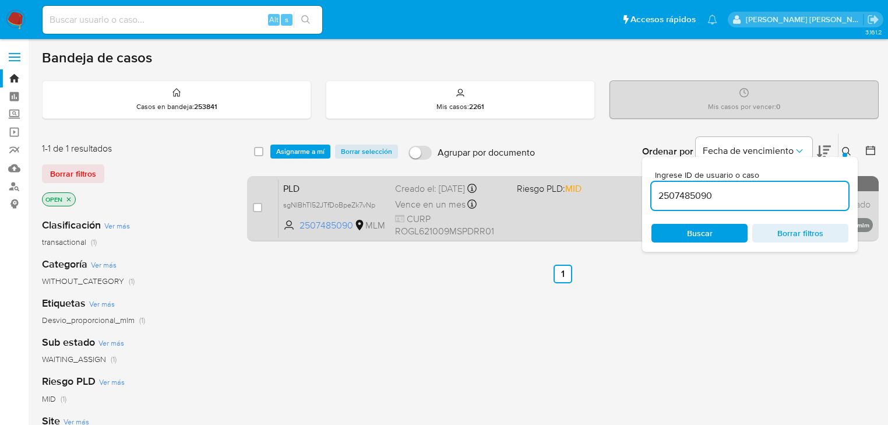
drag, startPoint x: 369, startPoint y: 205, endPoint x: 282, endPoint y: 210, distance: 87.5
click at [368, 205] on span "sgNIBhTI52JTfDoBpeZk7vNp" at bounding box center [329, 204] width 92 height 10
click at [262, 205] on input "checkbox" at bounding box center [257, 207] width 9 height 9
checkbox input "true"
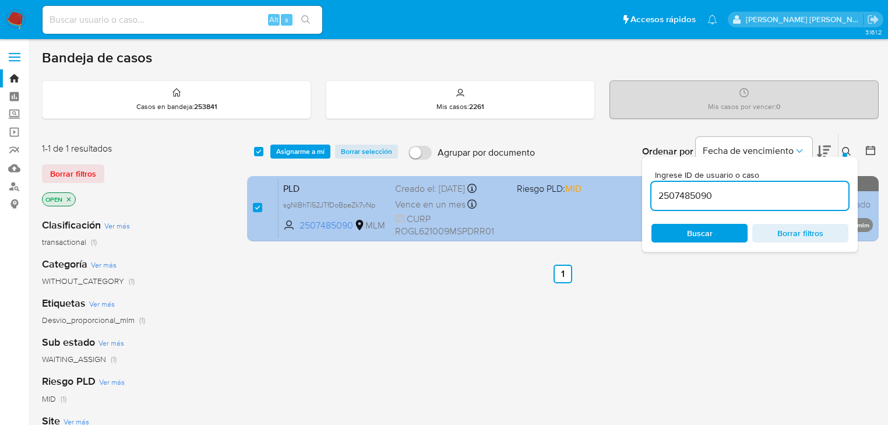
drag, startPoint x: 730, startPoint y: 192, endPoint x: 498, endPoint y: 186, distance: 231.4
click at [508, 186] on div "select-all-cases-checkbox Asignarme a mí Borrar selección Agrupar por documento…" at bounding box center [563, 189] width 632 height 113
type input "2572217776"
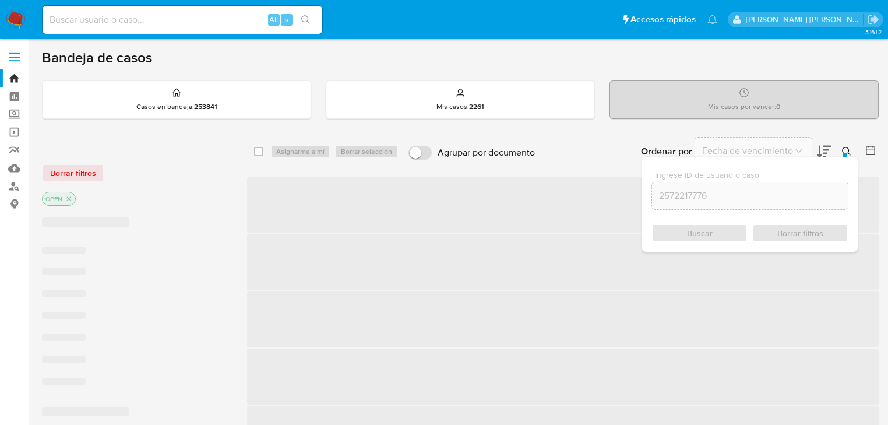
checkbox input "false"
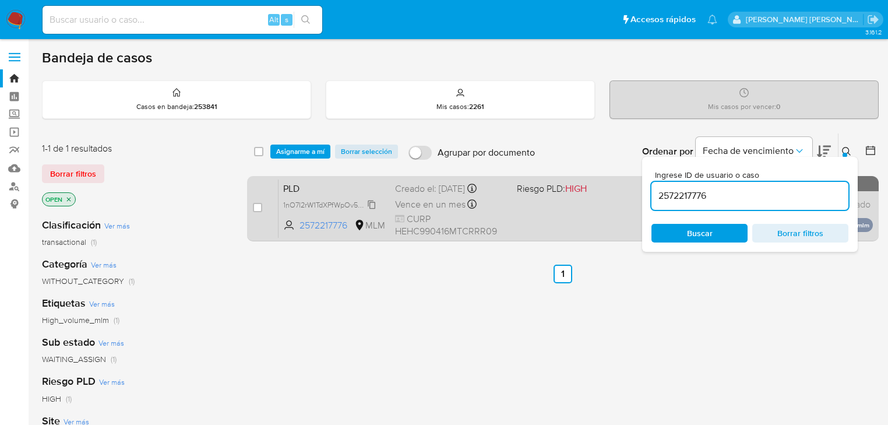
drag, startPoint x: 377, startPoint y: 201, endPoint x: 284, endPoint y: 205, distance: 92.7
click at [376, 201] on span "1nO7I2rW1TdXPfWpOv5GFhm4" at bounding box center [334, 204] width 103 height 13
click at [261, 205] on input "checkbox" at bounding box center [257, 207] width 9 height 9
checkbox input "true"
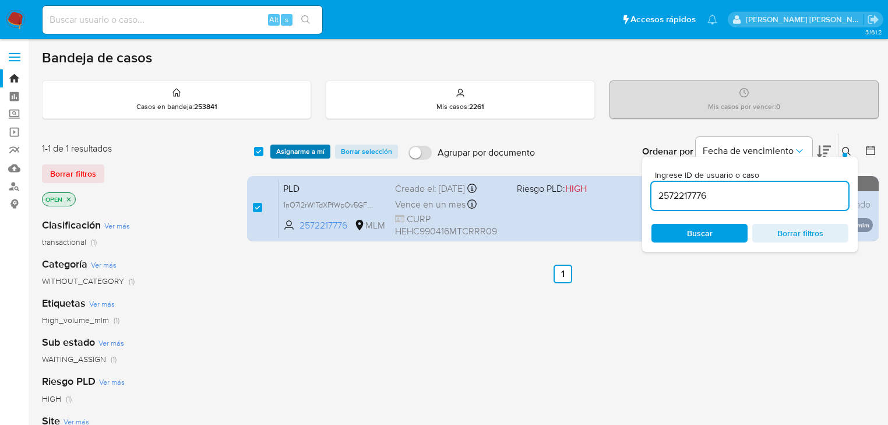
click at [308, 146] on span "Asignarme a mí" at bounding box center [300, 152] width 48 height 12
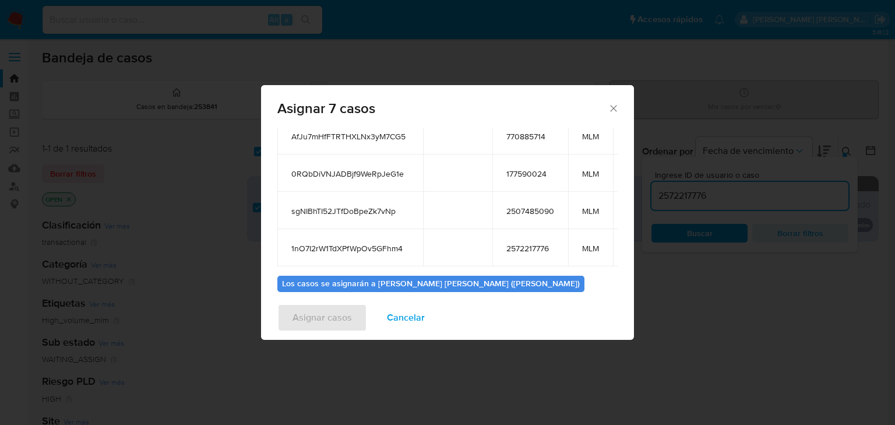
scroll to position [186, 0]
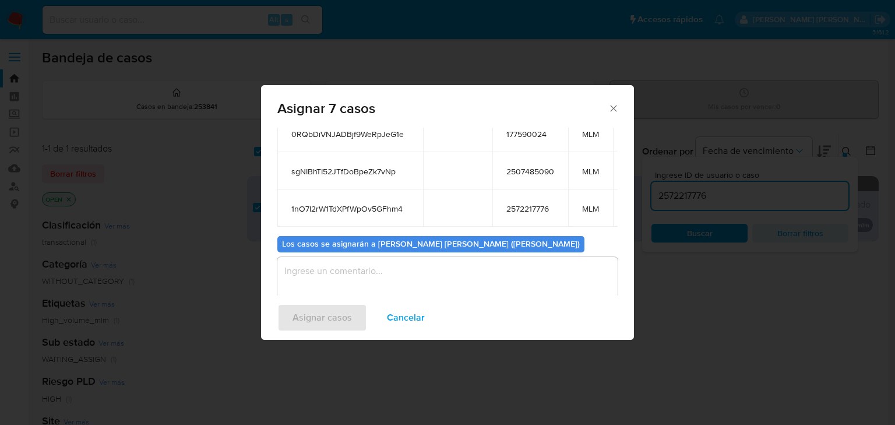
click at [327, 267] on textarea "assign-modal" at bounding box center [447, 280] width 340 height 47
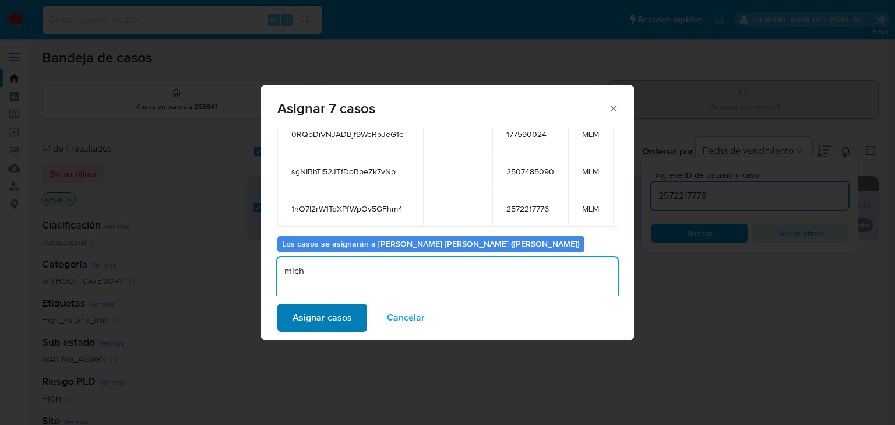
type textarea "mich"
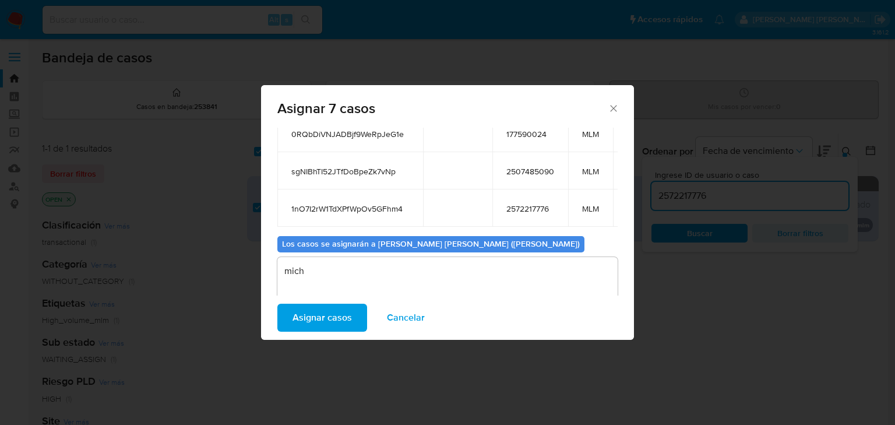
click at [323, 316] on span "Asignar casos" at bounding box center [322, 318] width 59 height 26
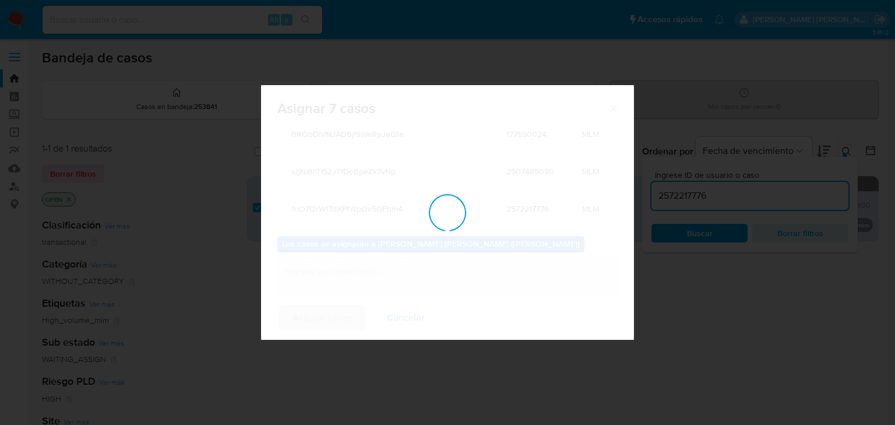
checkbox input "false"
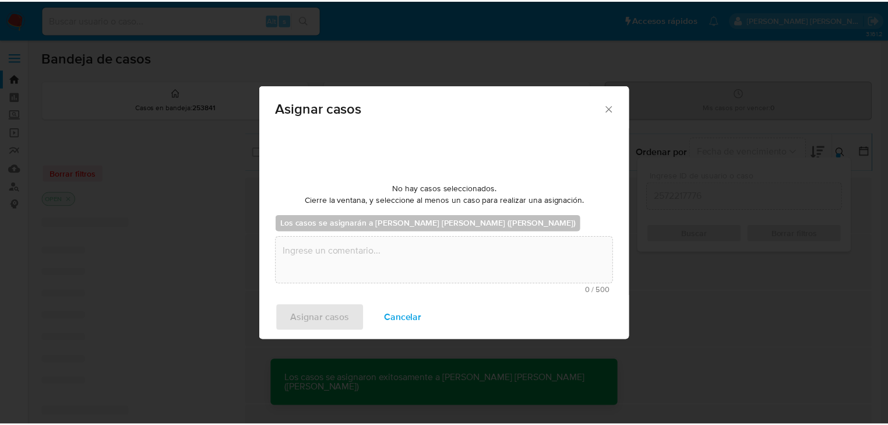
scroll to position [70, 0]
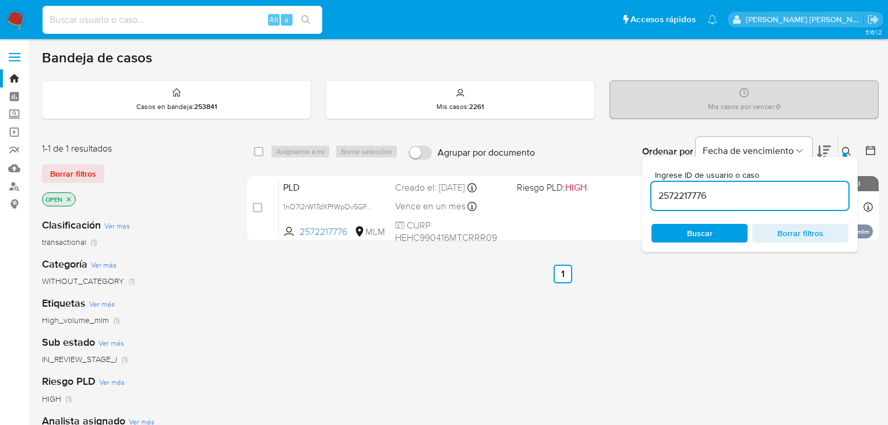
click at [193, 18] on input at bounding box center [183, 19] width 280 height 15
paste input "M3jiSOFusUUEQFMs9QaMH7qK"
type input "M3jiSOFusUUEQFMs9QaMH7qK"
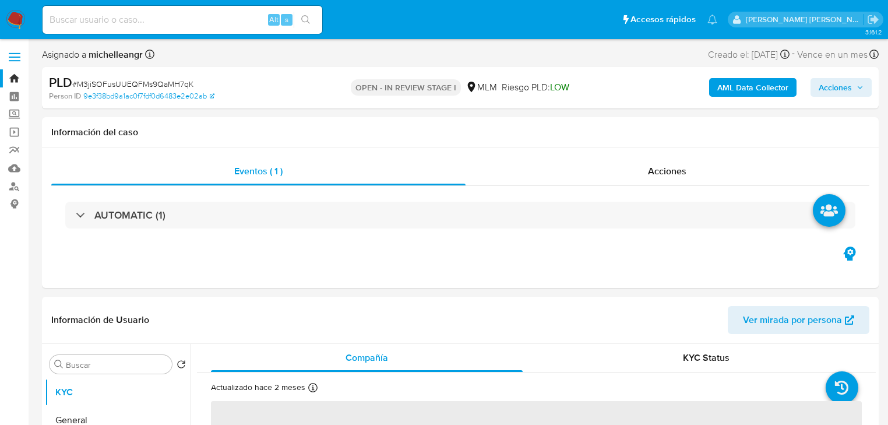
select select "10"
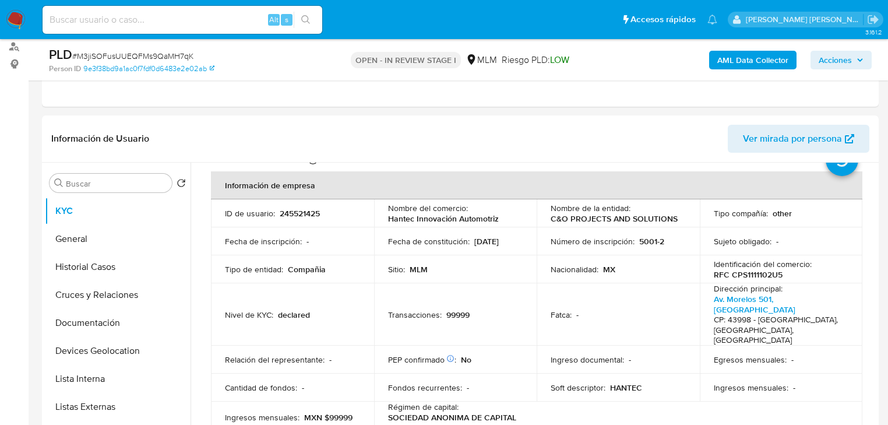
scroll to position [158, 0]
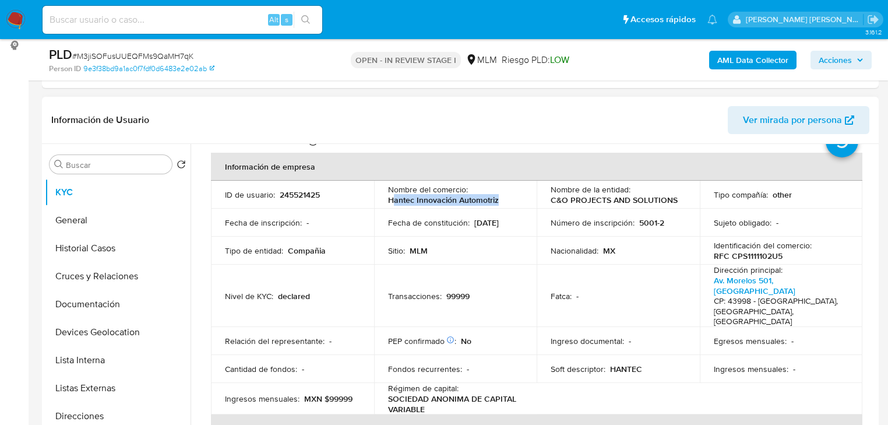
drag, startPoint x: 389, startPoint y: 198, endPoint x: 506, endPoint y: 196, distance: 117.1
click at [506, 196] on div "Nombre del comercio : Hantec Innovación Automotriz" at bounding box center [455, 194] width 135 height 21
copy p "antec Innovación Automotriz"
click at [489, 213] on td "Fecha de constitución : 10/11/2011" at bounding box center [455, 223] width 163 height 28
drag, startPoint x: 501, startPoint y: 203, endPoint x: 378, endPoint y: 200, distance: 122.4
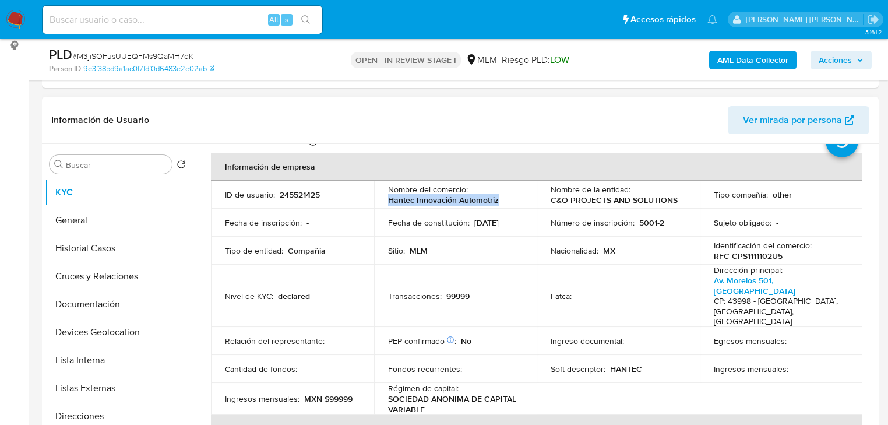
click at [378, 200] on td "Nombre del comercio : Hantec Innovación Automotriz" at bounding box center [455, 195] width 163 height 28
copy p "Hantec Innovación Automotriz"
click at [522, 282] on td "Transacciones : 99999" at bounding box center [455, 296] width 163 height 62
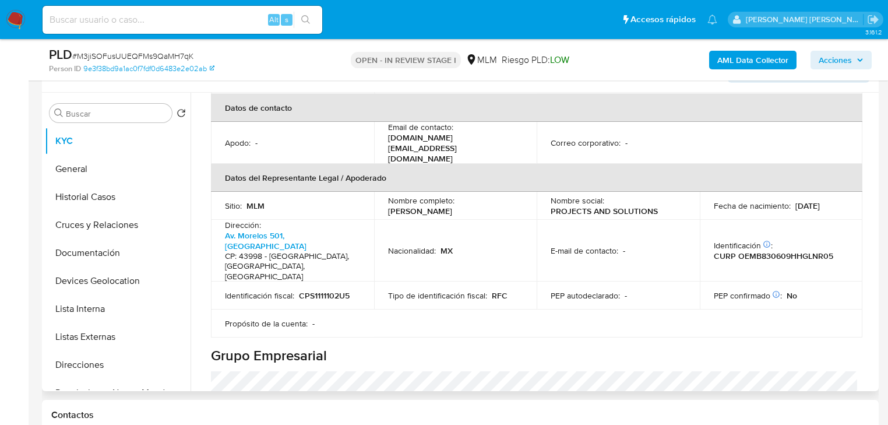
scroll to position [326, 0]
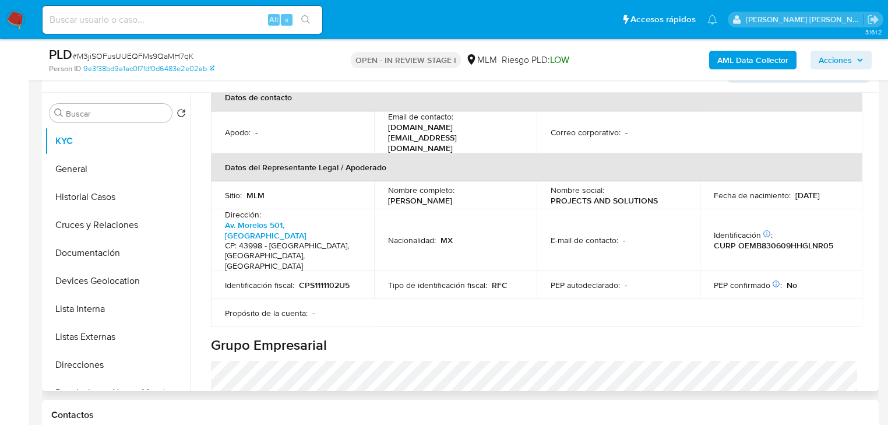
click at [834, 271] on td "PEP confirmado Obtenido de listas internas : No" at bounding box center [781, 285] width 163 height 28
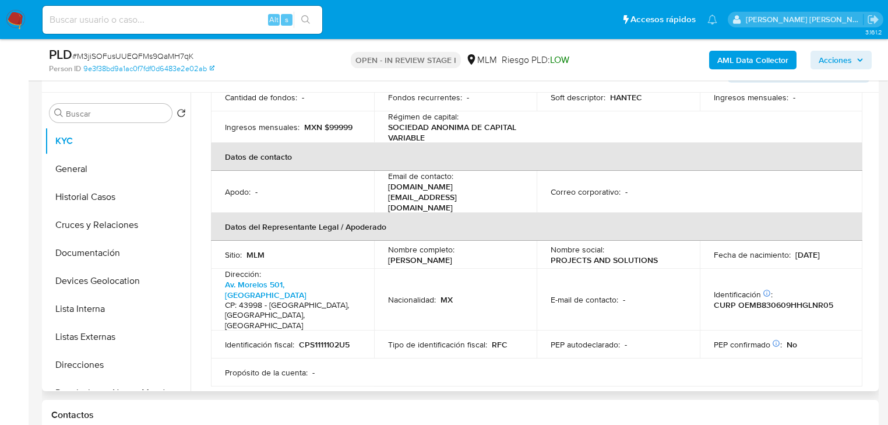
scroll to position [280, 0]
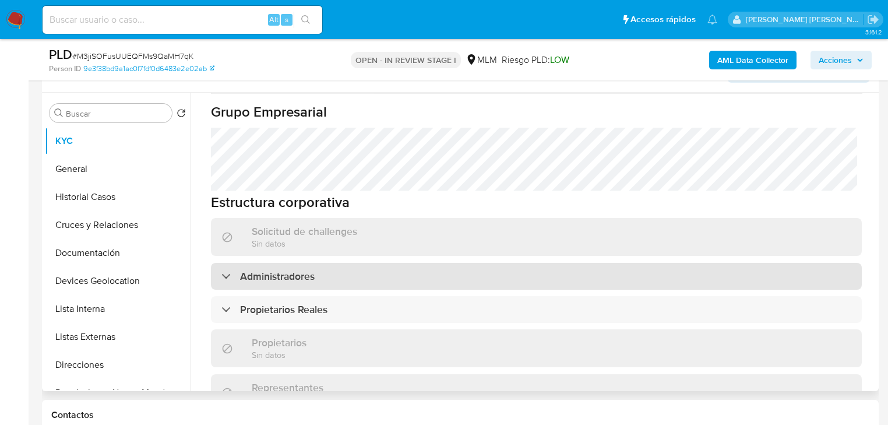
click at [489, 263] on div "Administradores" at bounding box center [536, 276] width 651 height 27
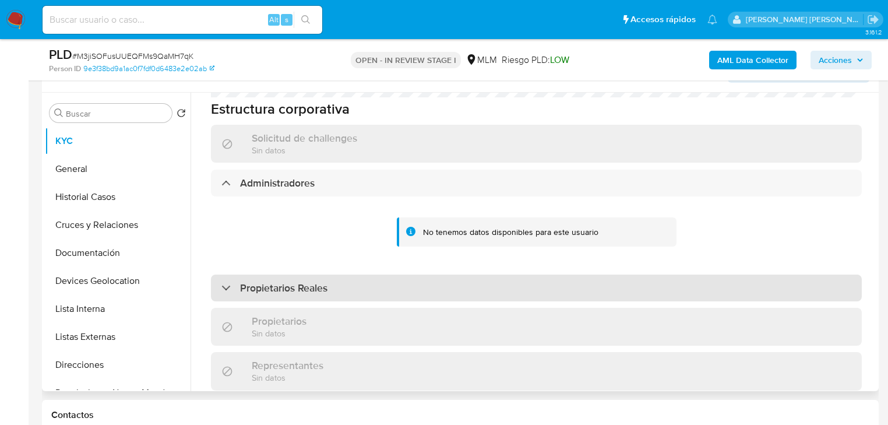
click at [471, 274] on div "Propietarios Reales" at bounding box center [536, 287] width 651 height 27
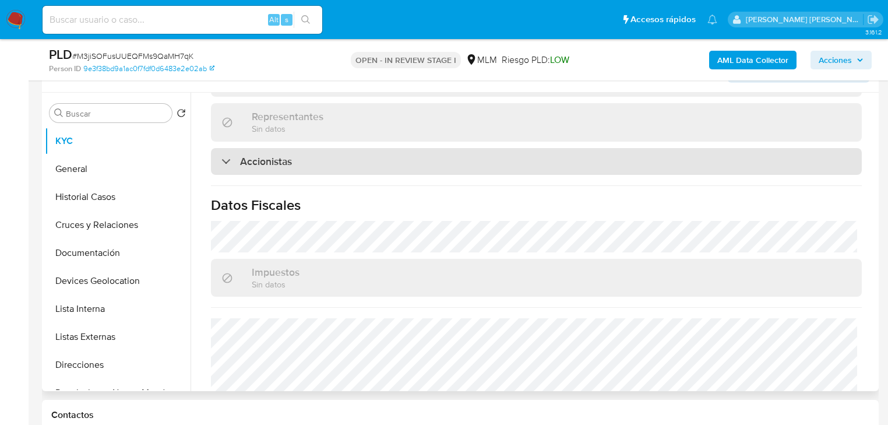
scroll to position [1096, 0]
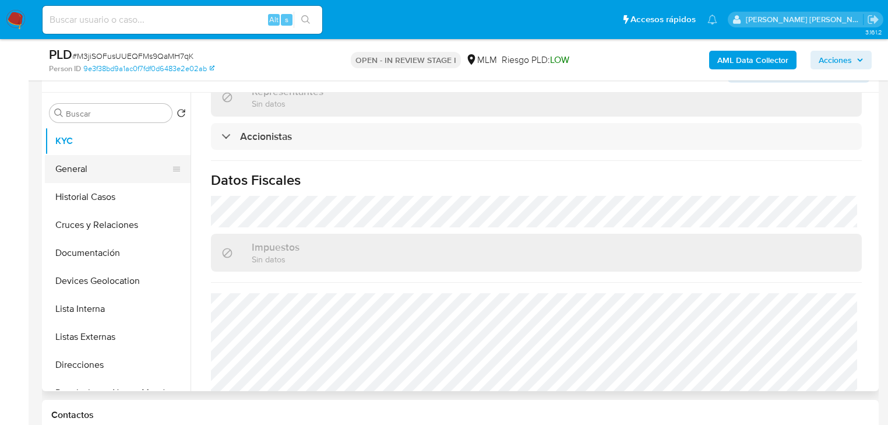
click at [85, 181] on button "General" at bounding box center [113, 169] width 136 height 28
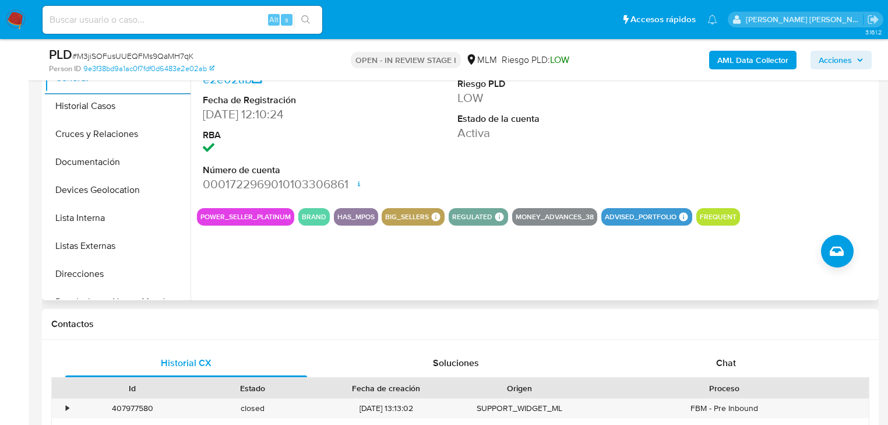
scroll to position [303, 0]
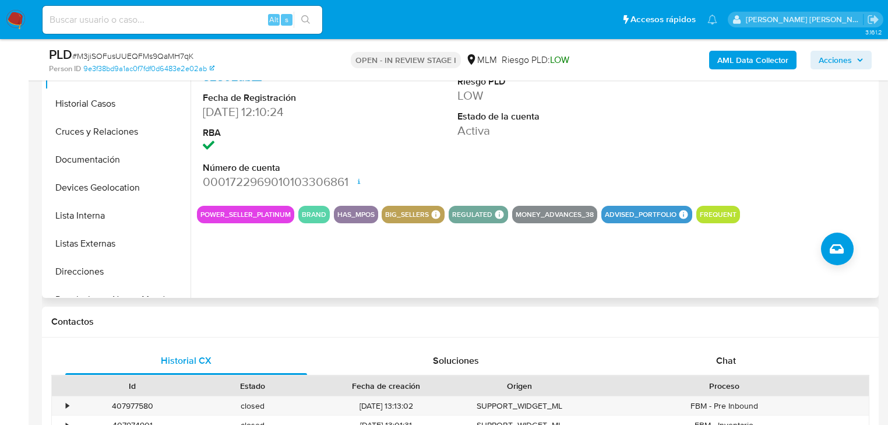
drag, startPoint x: 105, startPoint y: 103, endPoint x: 337, endPoint y: 194, distance: 249.3
click at [107, 103] on button "Historial Casos" at bounding box center [118, 104] width 146 height 28
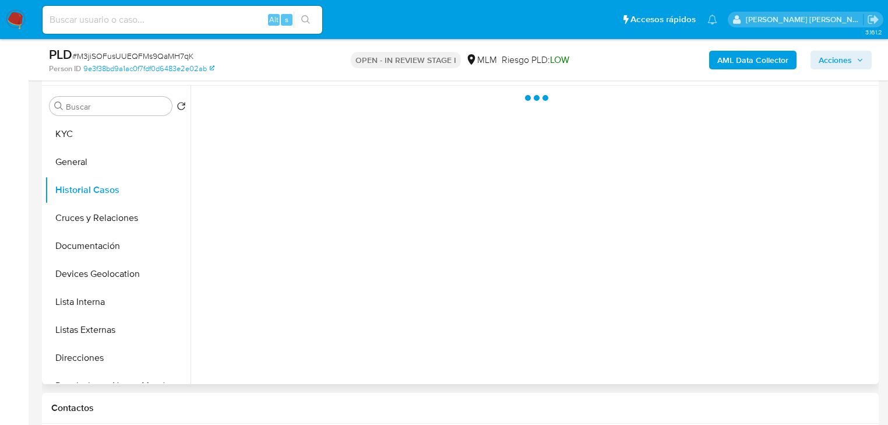
scroll to position [210, 0]
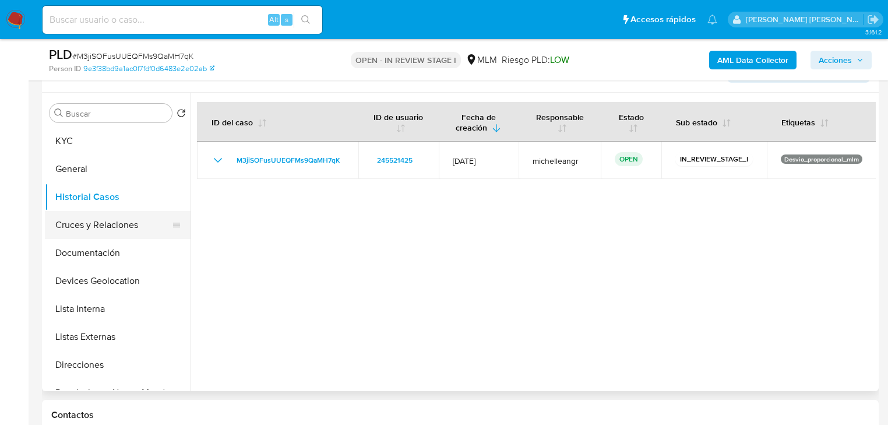
click at [131, 219] on button "Cruces y Relaciones" at bounding box center [113, 225] width 136 height 28
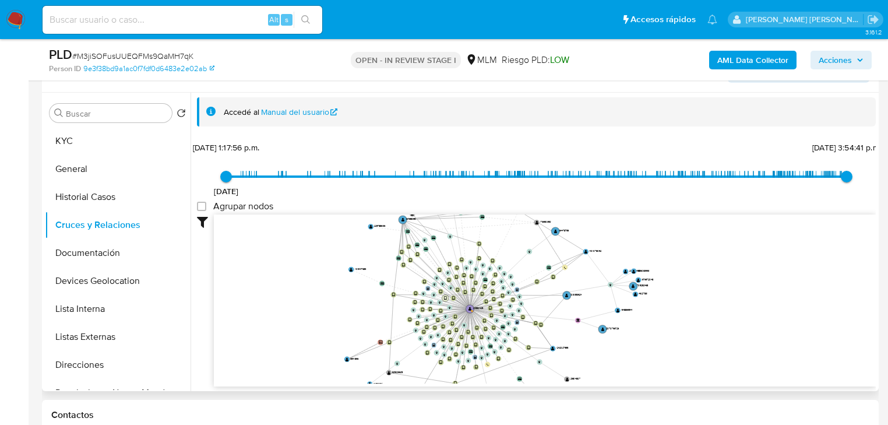
drag, startPoint x: 430, startPoint y: 288, endPoint x: 445, endPoint y: 298, distance: 18.1
click at [446, 298] on icon "user-1476406960  1476406960 device-66c79621e70887b9322ce2f2  user-245521425 …" at bounding box center [545, 298] width 662 height 169
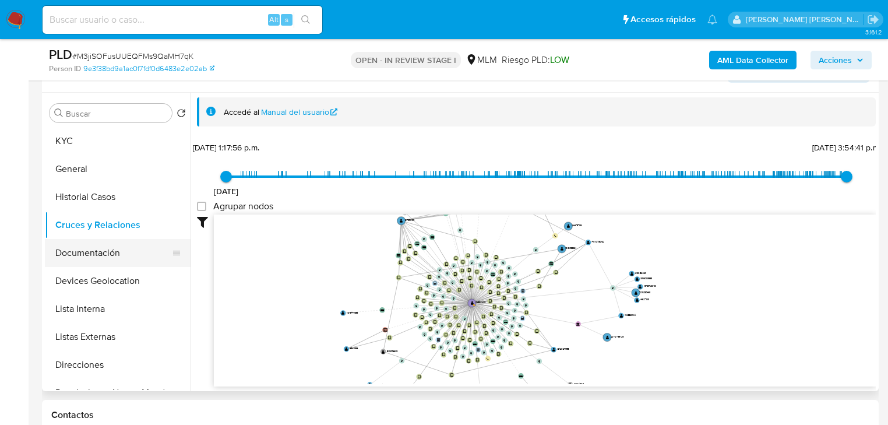
click at [119, 257] on button "Documentación" at bounding box center [113, 253] width 136 height 28
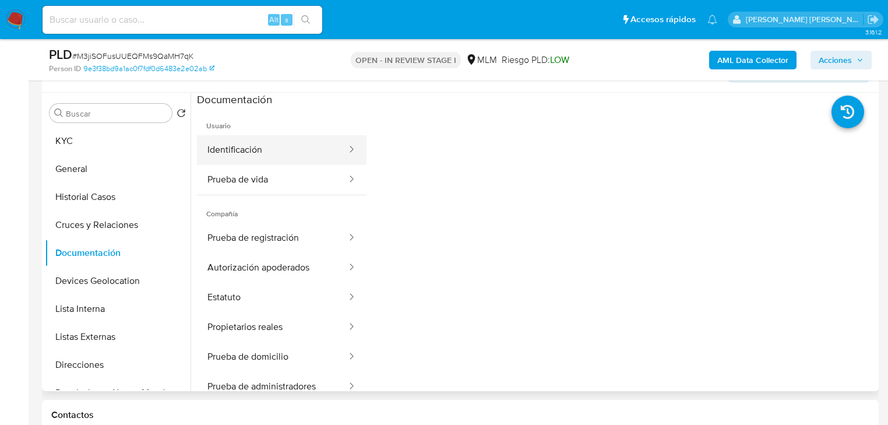
click at [253, 163] on button "Identificación" at bounding box center [272, 150] width 151 height 30
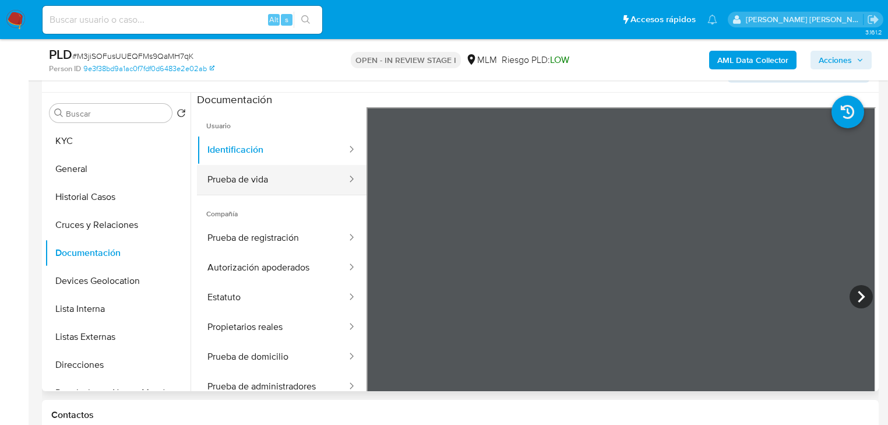
click at [259, 187] on button "Prueba de vida" at bounding box center [272, 180] width 151 height 30
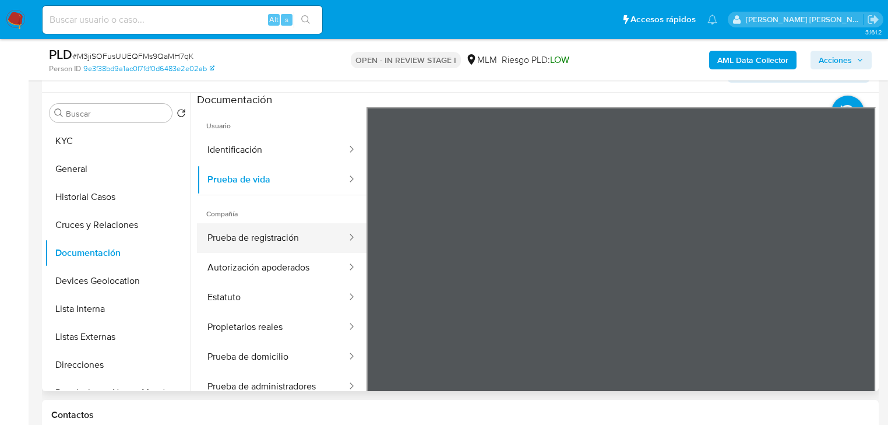
click at [251, 243] on button "Prueba de registración" at bounding box center [272, 238] width 151 height 30
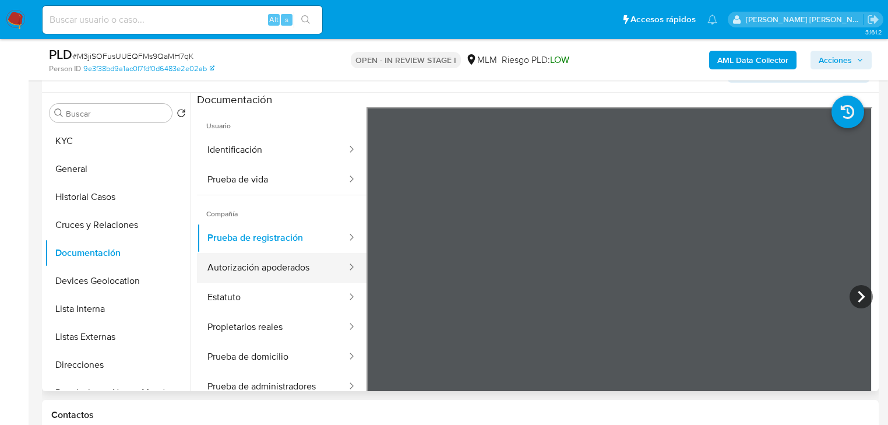
click at [254, 267] on button "Autorización apoderados" at bounding box center [272, 268] width 151 height 30
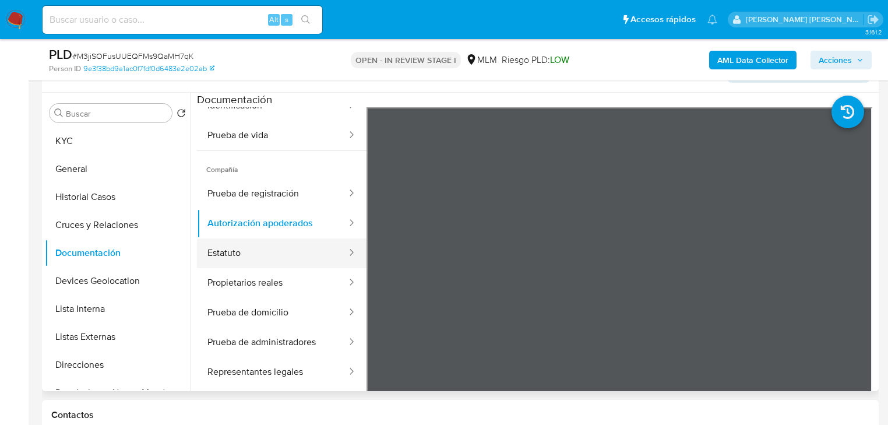
scroll to position [47, 0]
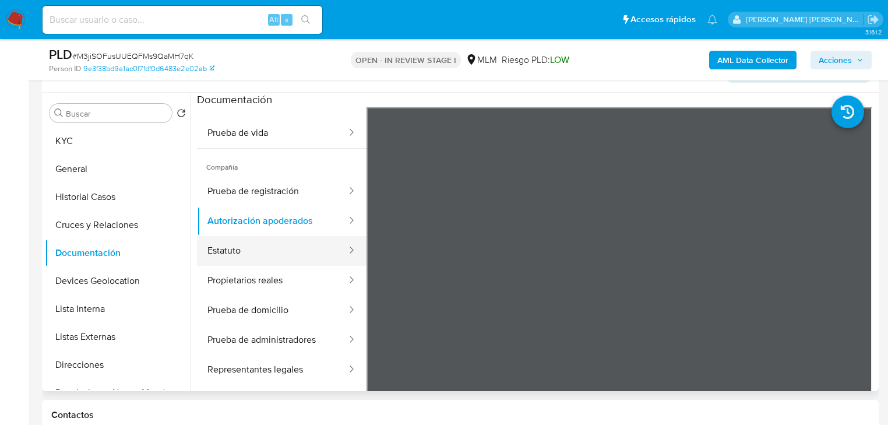
click at [273, 252] on button "Estatuto" at bounding box center [272, 251] width 151 height 30
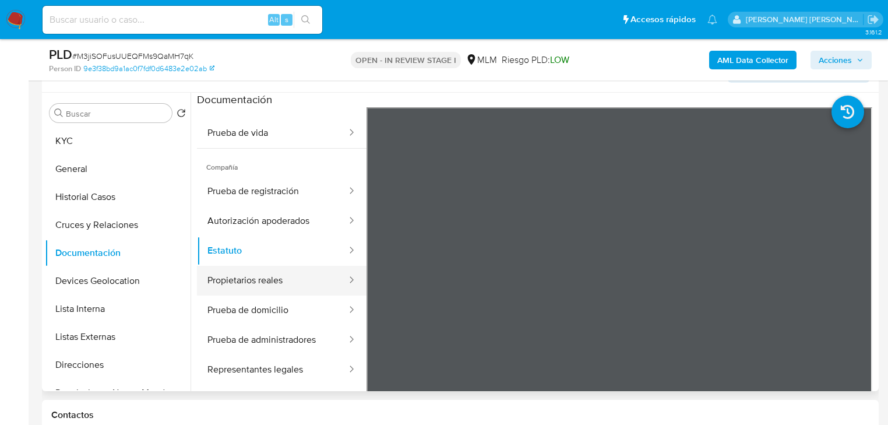
click at [294, 282] on button "Propietarios reales" at bounding box center [272, 281] width 151 height 30
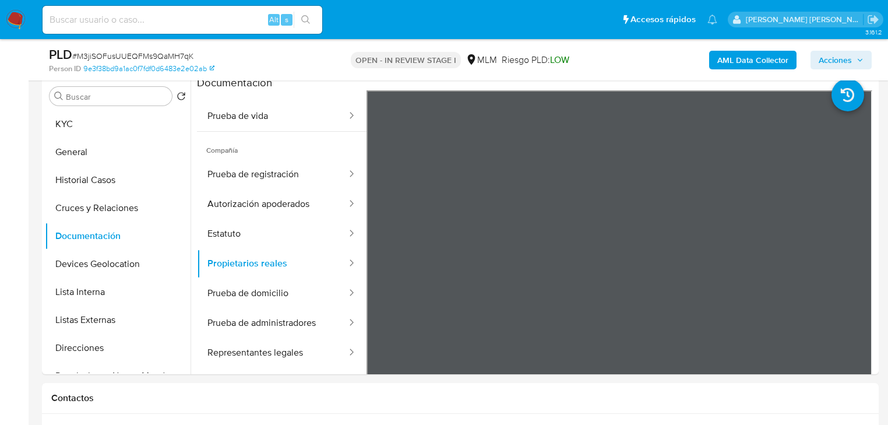
scroll to position [263, 0]
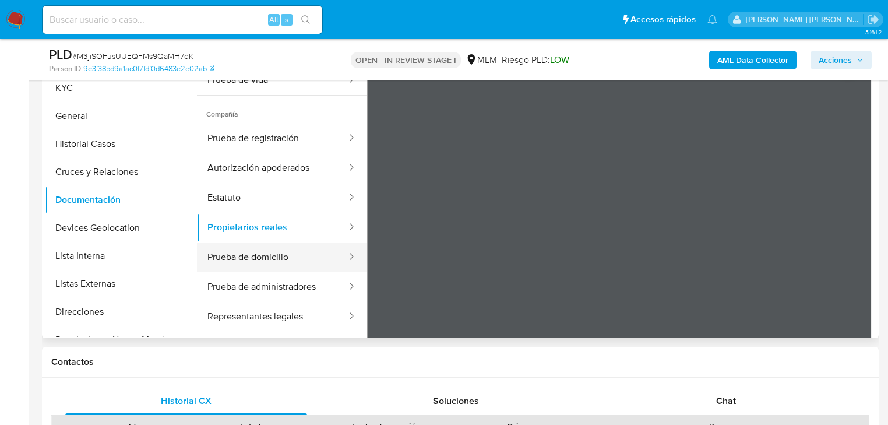
click at [275, 249] on button "Prueba de domicilio" at bounding box center [272, 257] width 151 height 30
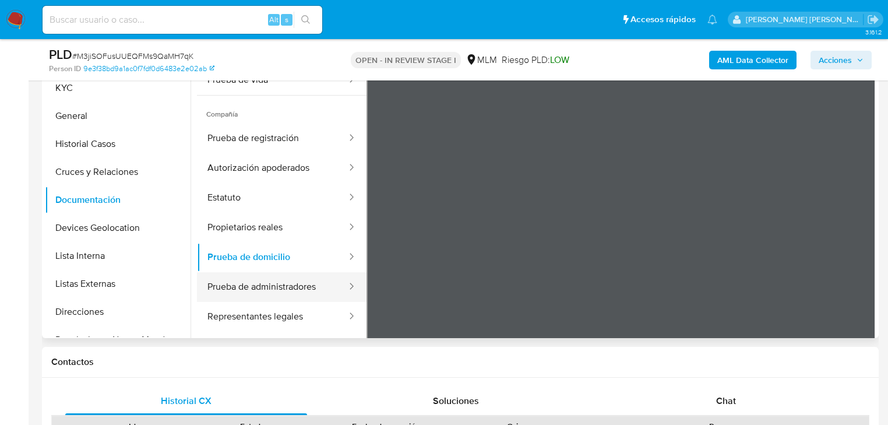
drag, startPoint x: 275, startPoint y: 280, endPoint x: 295, endPoint y: 277, distance: 20.5
click at [275, 279] on button "Prueba de administradores" at bounding box center [272, 287] width 151 height 30
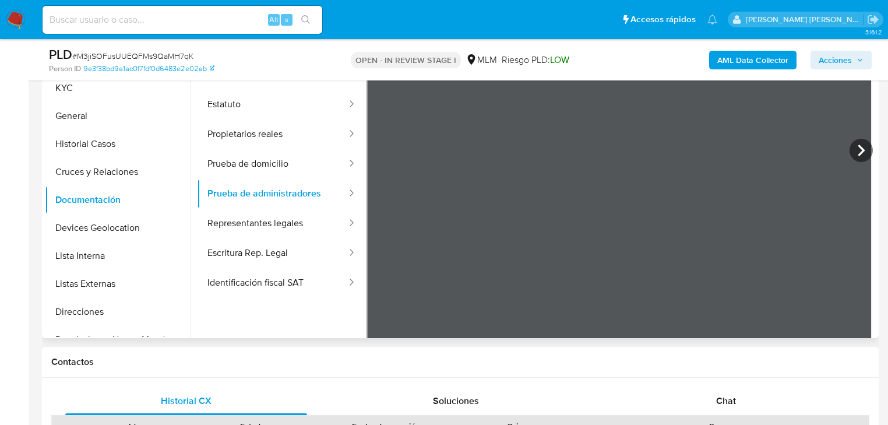
scroll to position [0, 0]
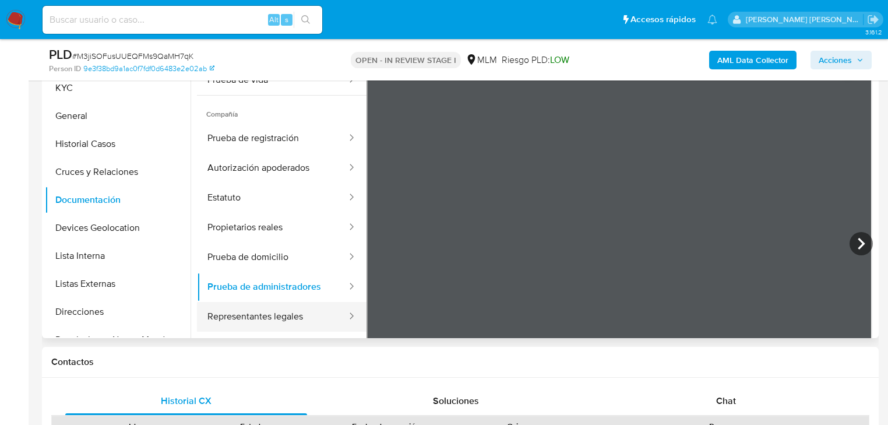
click at [271, 312] on button "Representantes legales" at bounding box center [272, 317] width 151 height 30
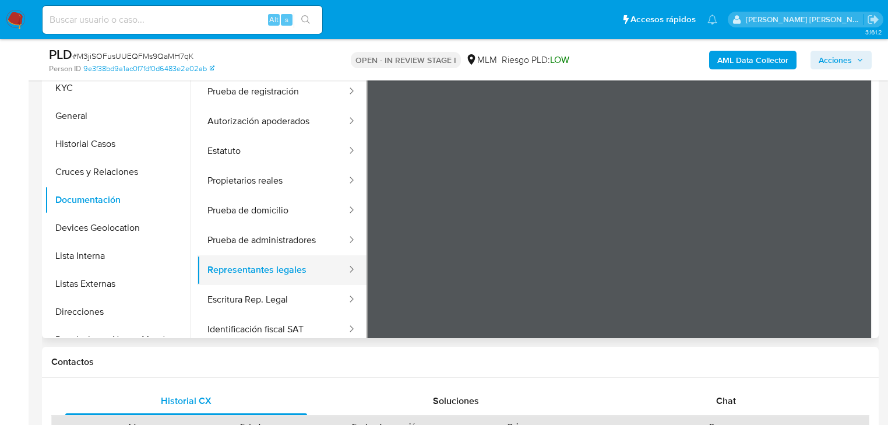
scroll to position [93, 0]
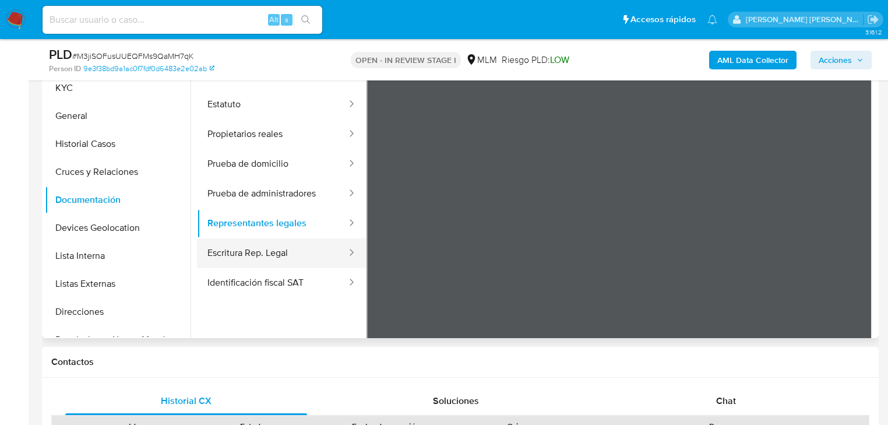
click at [279, 265] on button "Escritura Rep. Legal" at bounding box center [272, 253] width 151 height 30
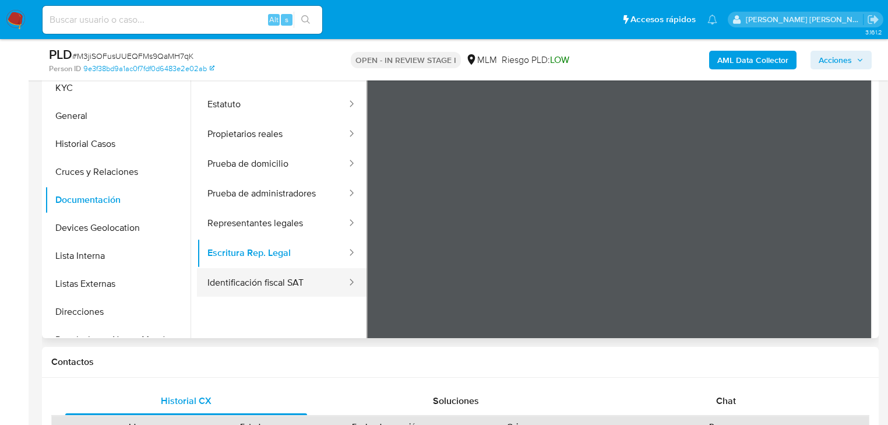
click at [325, 288] on button "Identificación fiscal SAT" at bounding box center [272, 283] width 151 height 30
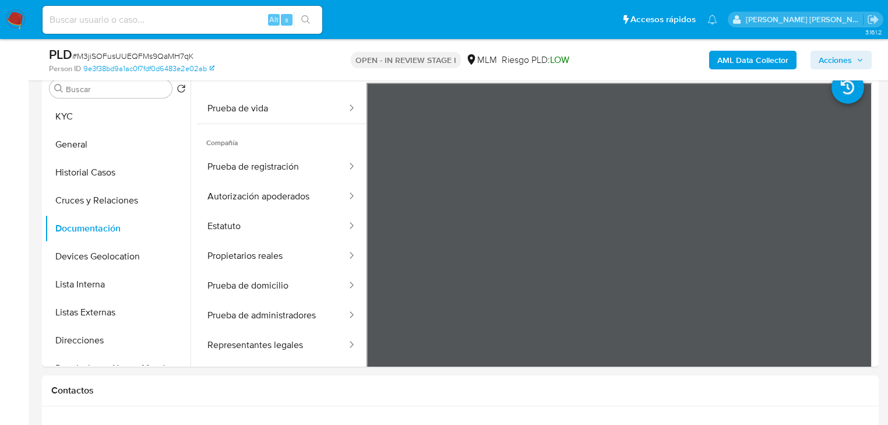
scroll to position [221, 0]
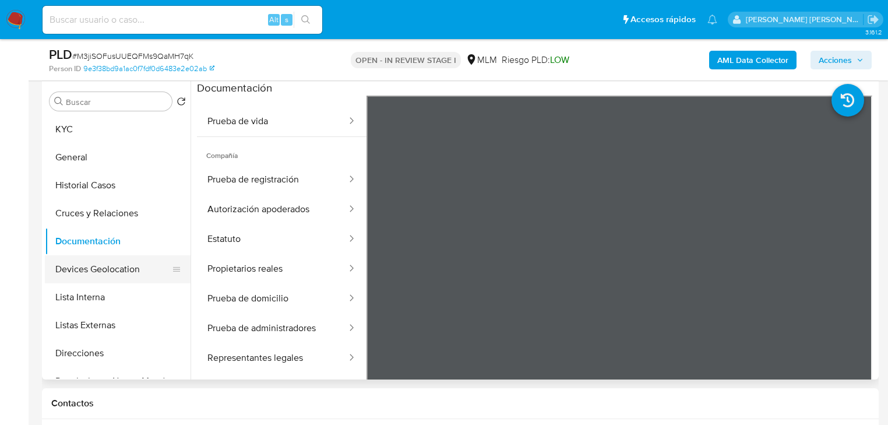
click at [98, 269] on button "Devices Geolocation" at bounding box center [113, 269] width 136 height 28
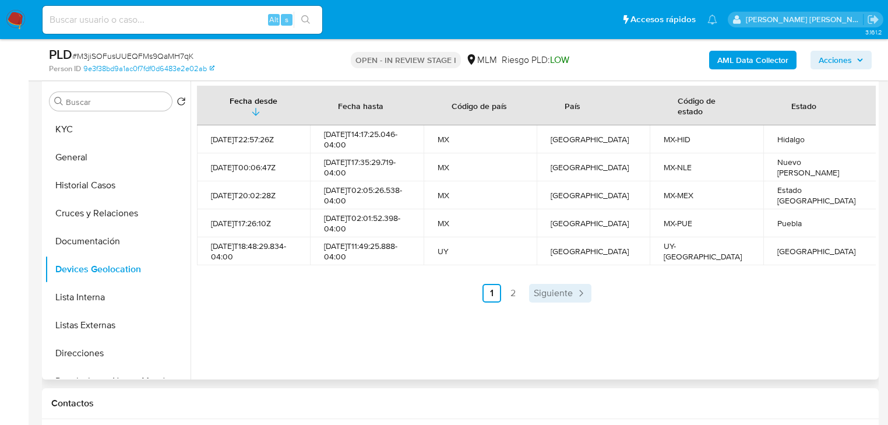
click at [562, 296] on span "Siguiente" at bounding box center [553, 292] width 39 height 9
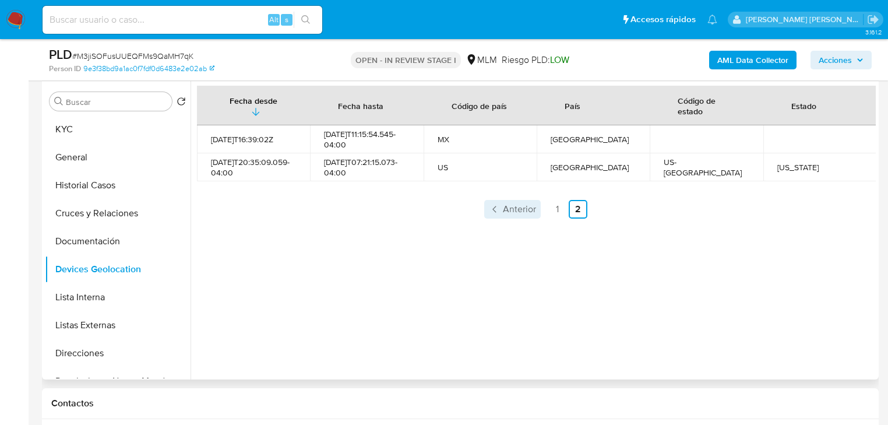
click at [499, 215] on link "Anterior" at bounding box center [512, 209] width 57 height 19
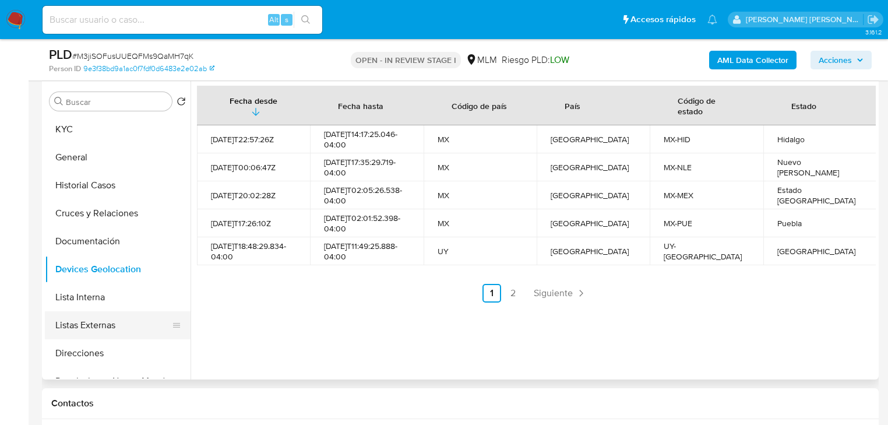
drag, startPoint x: 127, startPoint y: 337, endPoint x: 165, endPoint y: 323, distance: 40.9
click at [127, 335] on button "Listas Externas" at bounding box center [113, 325] width 136 height 28
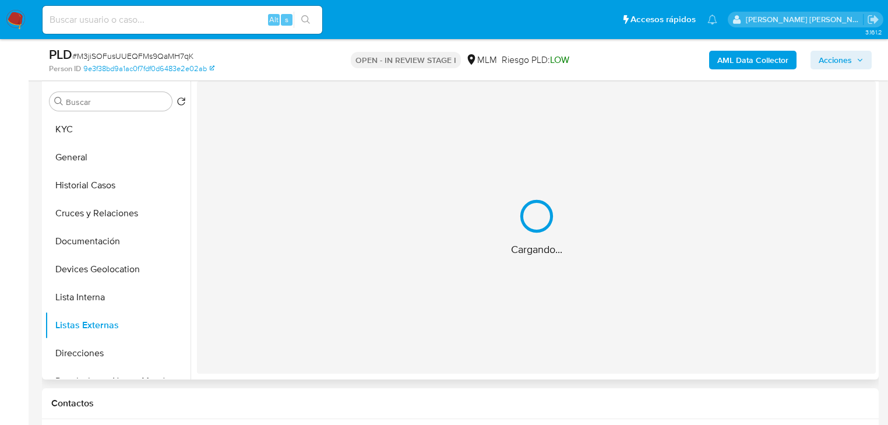
click at [471, 264] on div "Cargando..." at bounding box center [536, 227] width 679 height 293
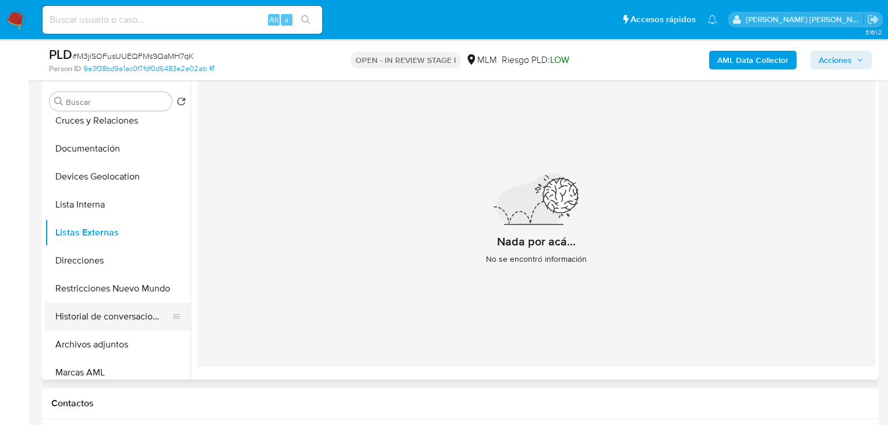
scroll to position [93, 0]
click at [121, 294] on button "Restricciones Nuevo Mundo" at bounding box center [113, 288] width 136 height 28
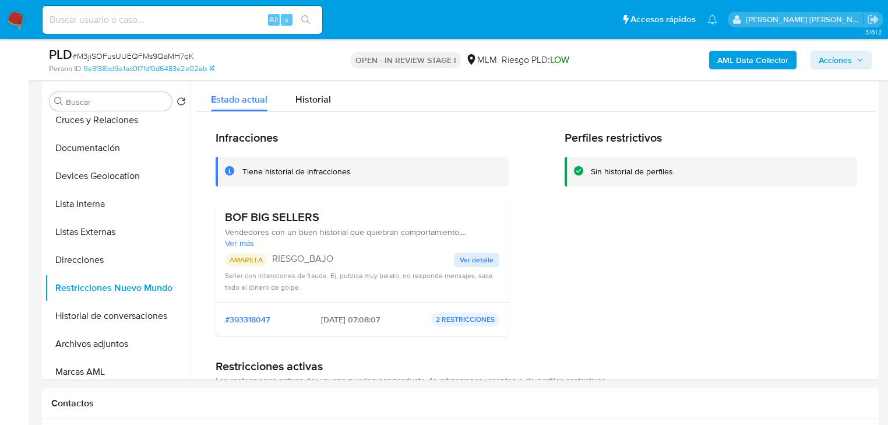
click at [457, 264] on button "Ver detalle" at bounding box center [476, 260] width 45 height 14
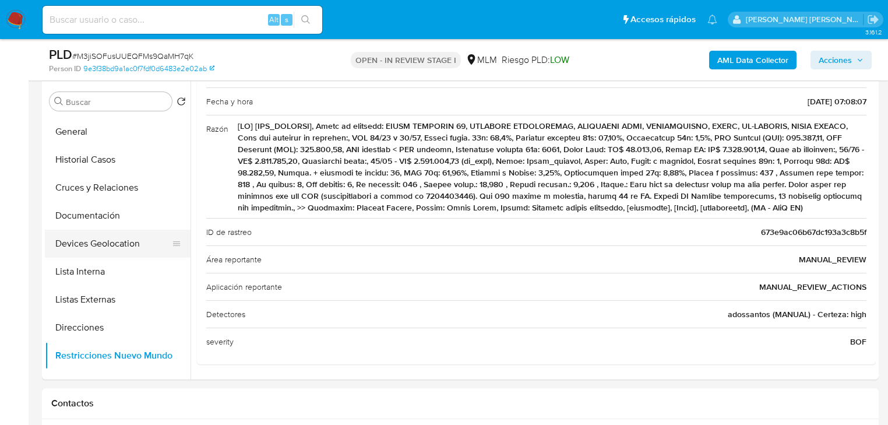
scroll to position [0, 0]
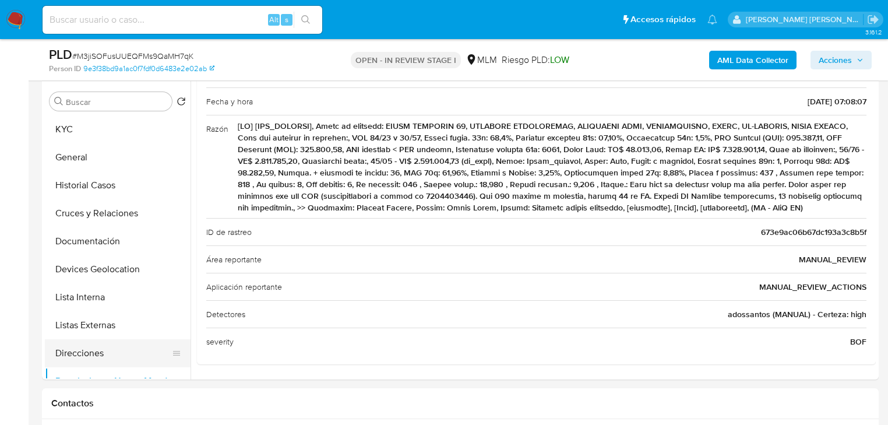
click at [79, 359] on button "Direcciones" at bounding box center [113, 353] width 136 height 28
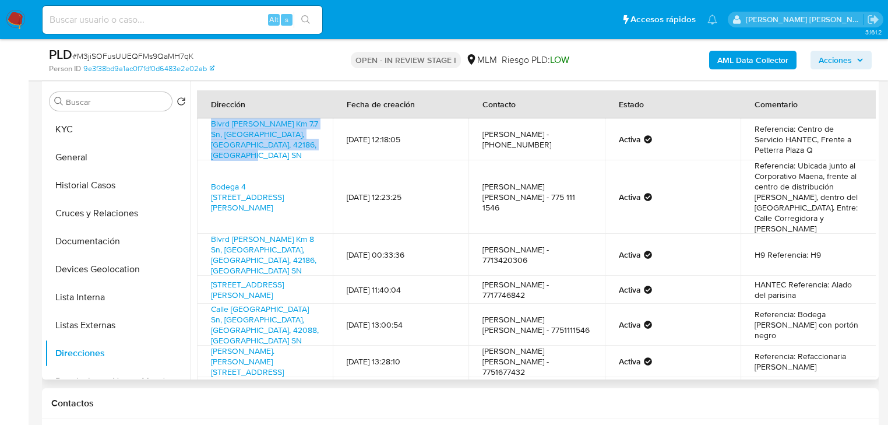
drag, startPoint x: 280, startPoint y: 150, endPoint x: 208, endPoint y: 126, distance: 75.7
click at [208, 126] on td "Blvrd Luis Donaldo Colosio Km 7.7 Sn, Mineral De La Reforma, Hidalgo, 42186, Me…" at bounding box center [265, 139] width 136 height 42
click at [295, 156] on td "Blvrd Luis Donaldo Colosio Km 7.7 Sn, Mineral De La Reforma, Hidalgo, 42186, Me…" at bounding box center [265, 139] width 136 height 42
click at [260, 154] on td "Blvrd Luis Donaldo Colosio Km 7.7 Sn, Mineral De La Reforma, Hidalgo, 42186, Me…" at bounding box center [265, 139] width 136 height 42
drag, startPoint x: 255, startPoint y: 154, endPoint x: 198, endPoint y: 121, distance: 65.6
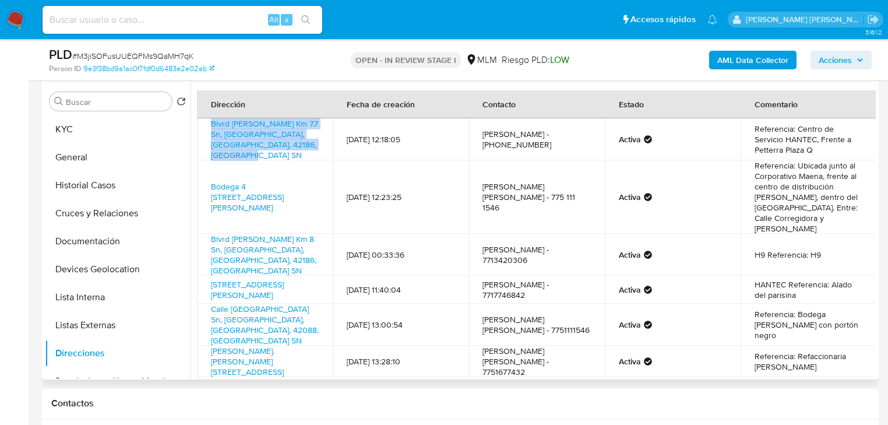
click at [198, 121] on td "Blvrd Luis Donaldo Colosio Km 7.7 Sn, Mineral De La Reforma, Hidalgo, 42186, Me…" at bounding box center [265, 139] width 136 height 42
copy link "Blvrd Luis Donaldo Colosio Km 7.7 Sn, Mineral De La Reforma, Hidalgo, 42186, Me…"
